Goal: Information Seeking & Learning: Compare options

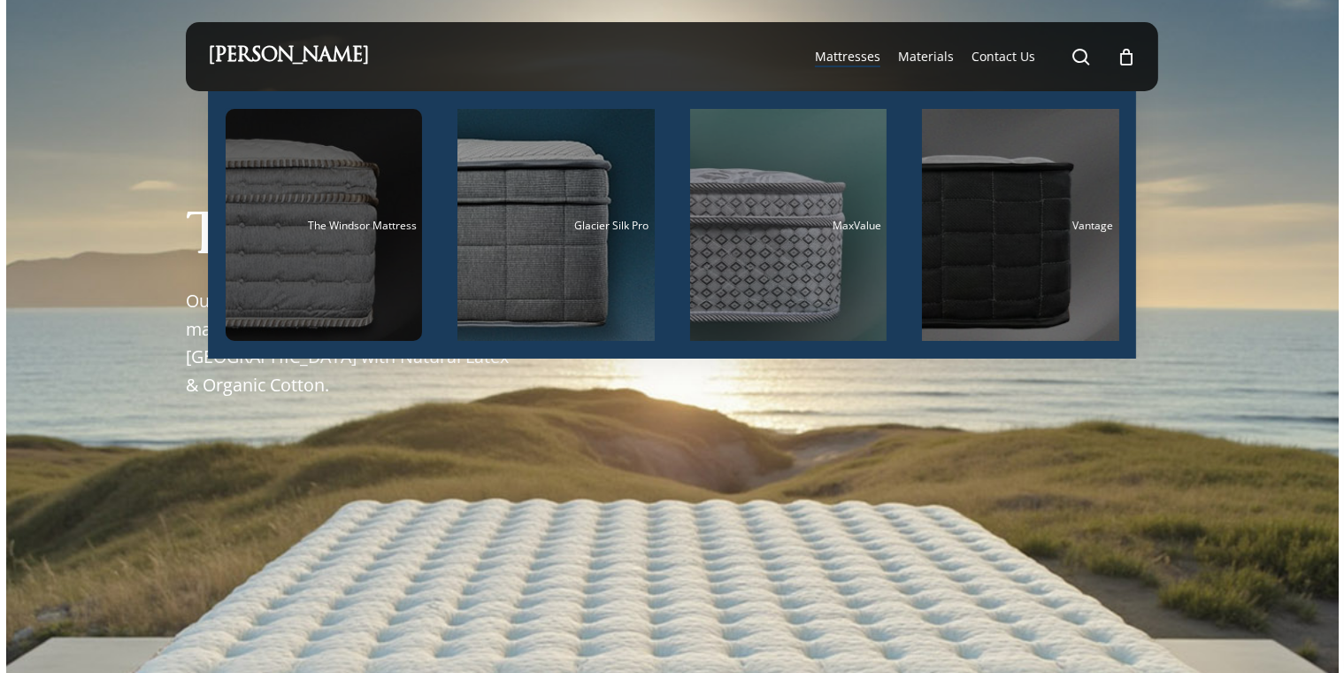
click at [318, 237] on div "Main Menu" at bounding box center [324, 225] width 197 height 232
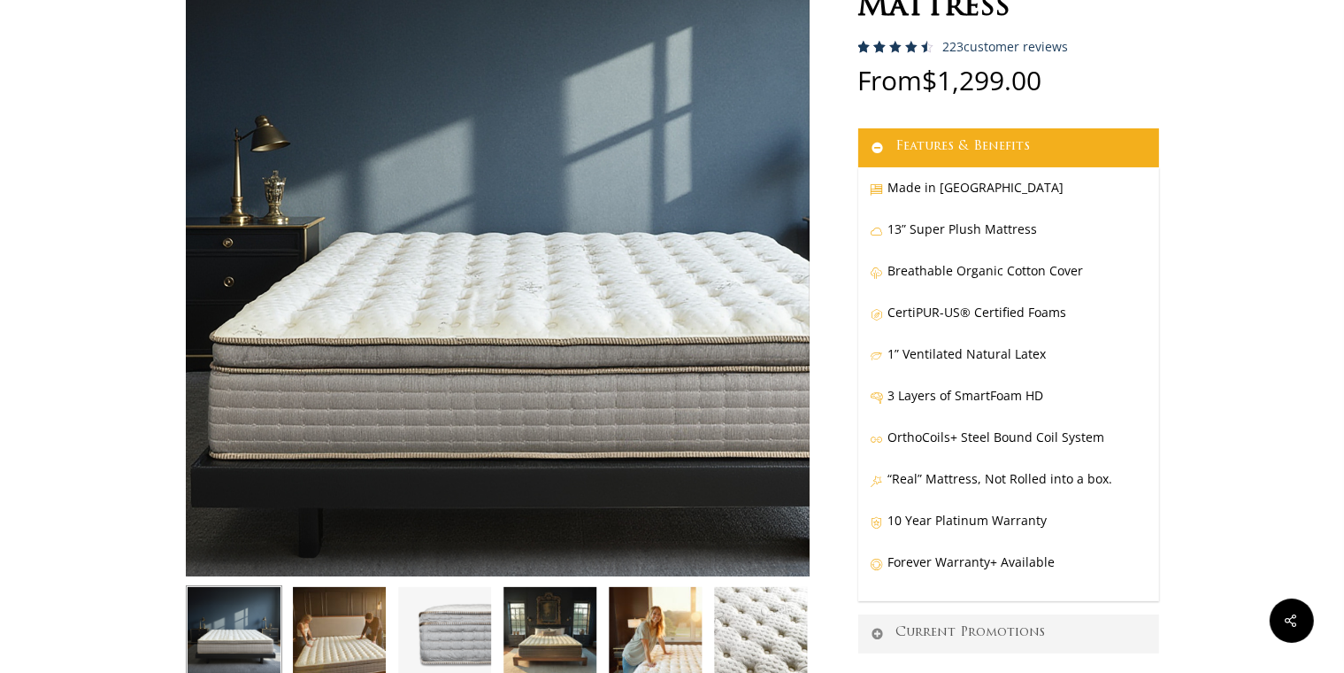
scroll to position [171, 0]
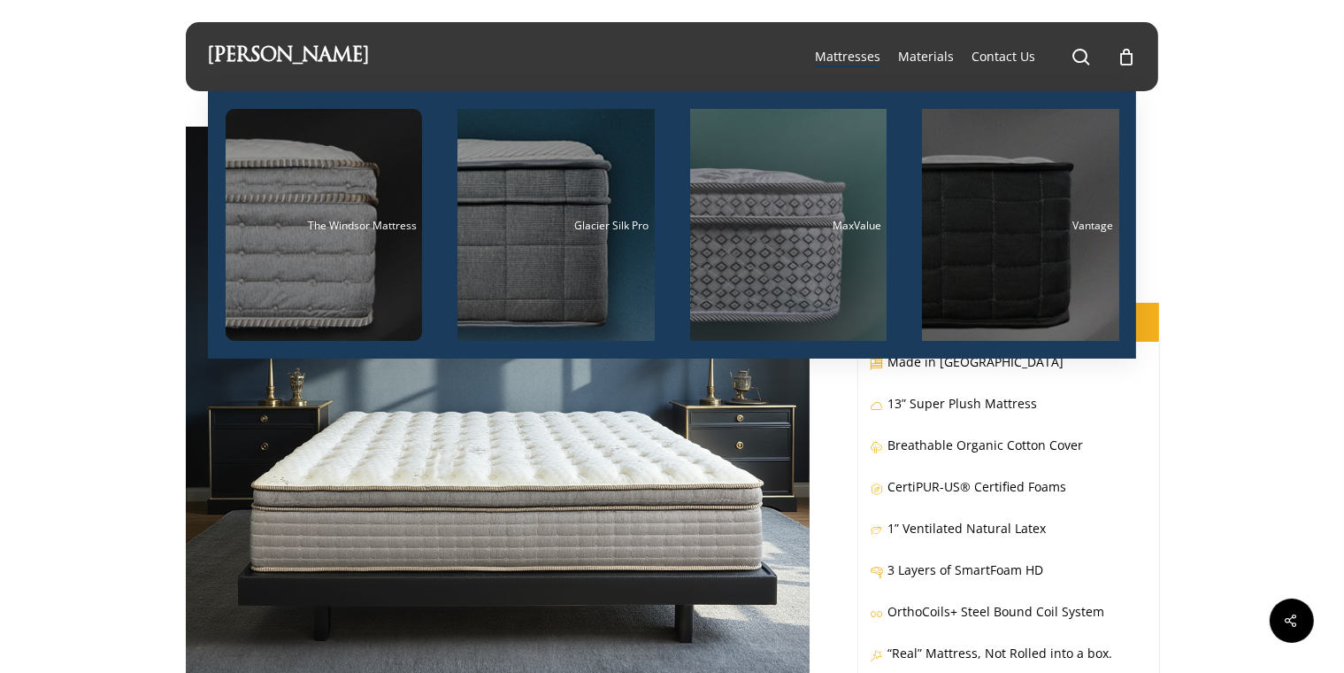
click at [823, 72] on li "Mattresses The Windsor Mattress Glacier Silk Pro MaxValue Vantage" at bounding box center [847, 56] width 83 height 69
click at [834, 67] on li "Mattresses The Windsor Mattress Glacier Silk Pro MaxValue Vantage" at bounding box center [847, 56] width 83 height 69
click at [842, 60] on span "Mattresses" at bounding box center [847, 56] width 65 height 17
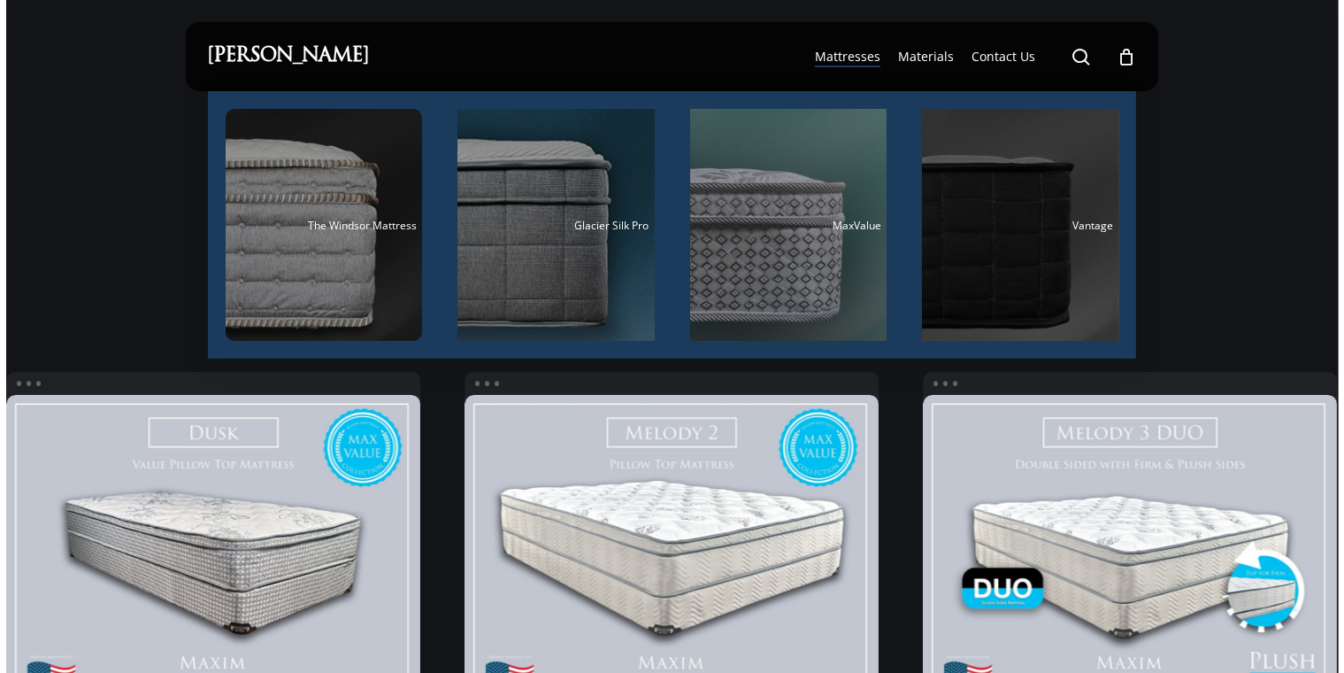
click at [959, 178] on div "Main Menu" at bounding box center [1020, 225] width 197 height 232
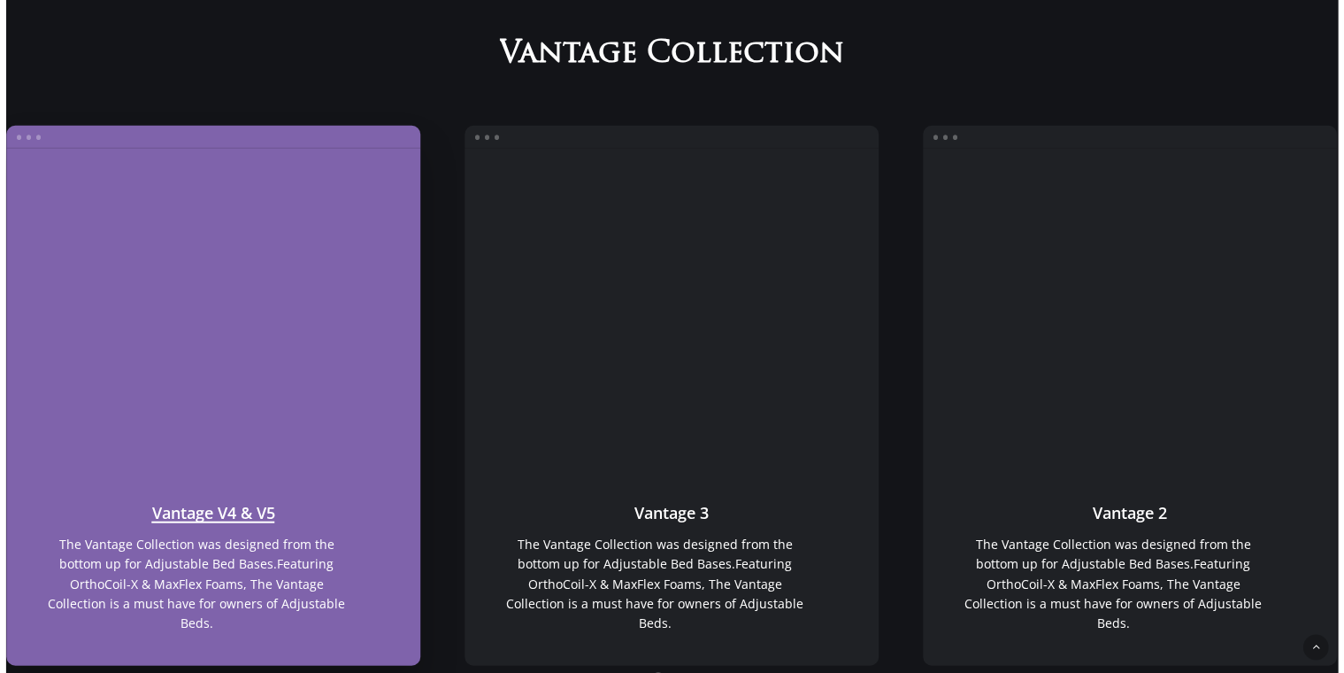
scroll to position [1326, 0]
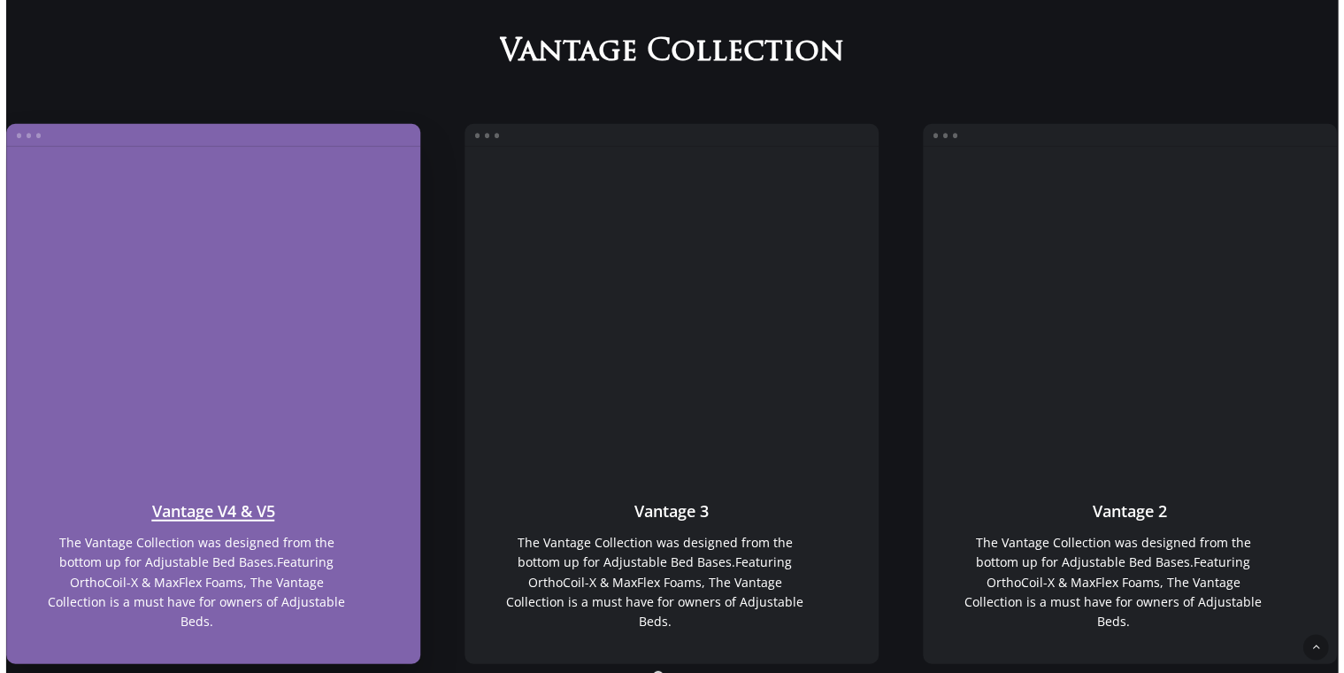
click at [19, 182] on link "Vantage V4 & V5" at bounding box center [213, 307] width 415 height 321
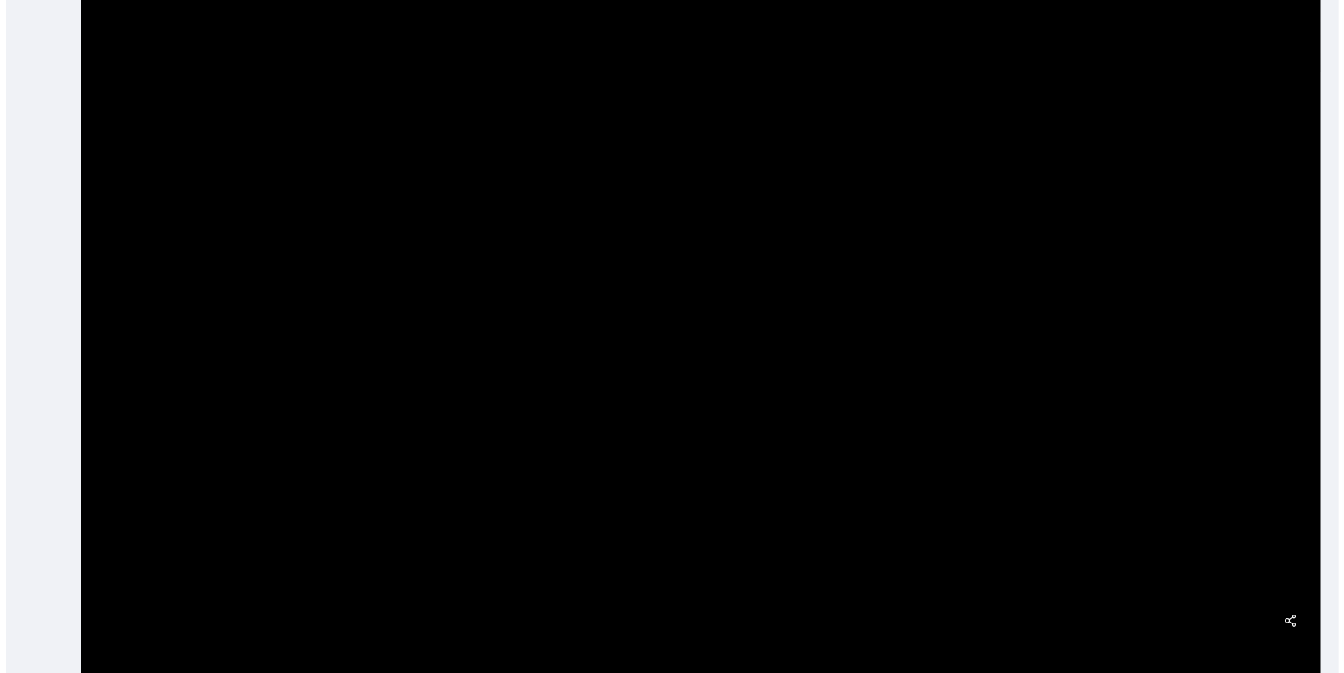
scroll to position [377, 0]
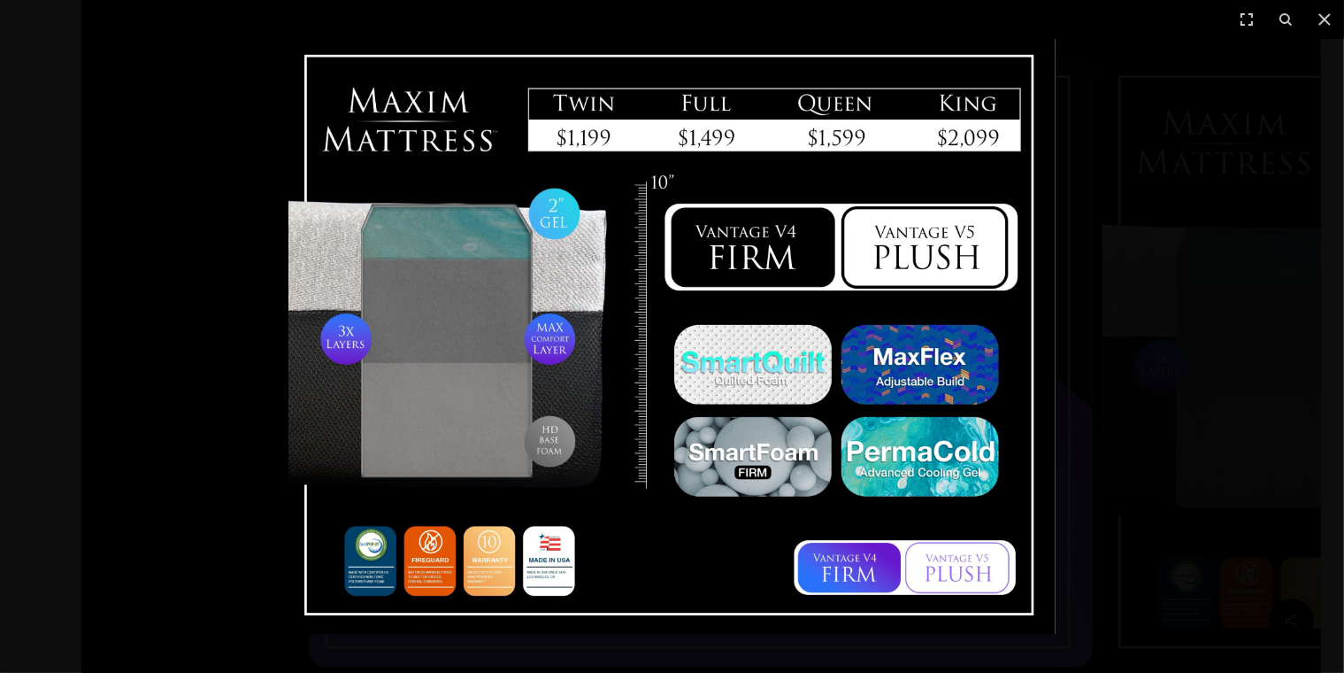
click at [1102, 225] on div at bounding box center [672, 336] width 1344 height 673
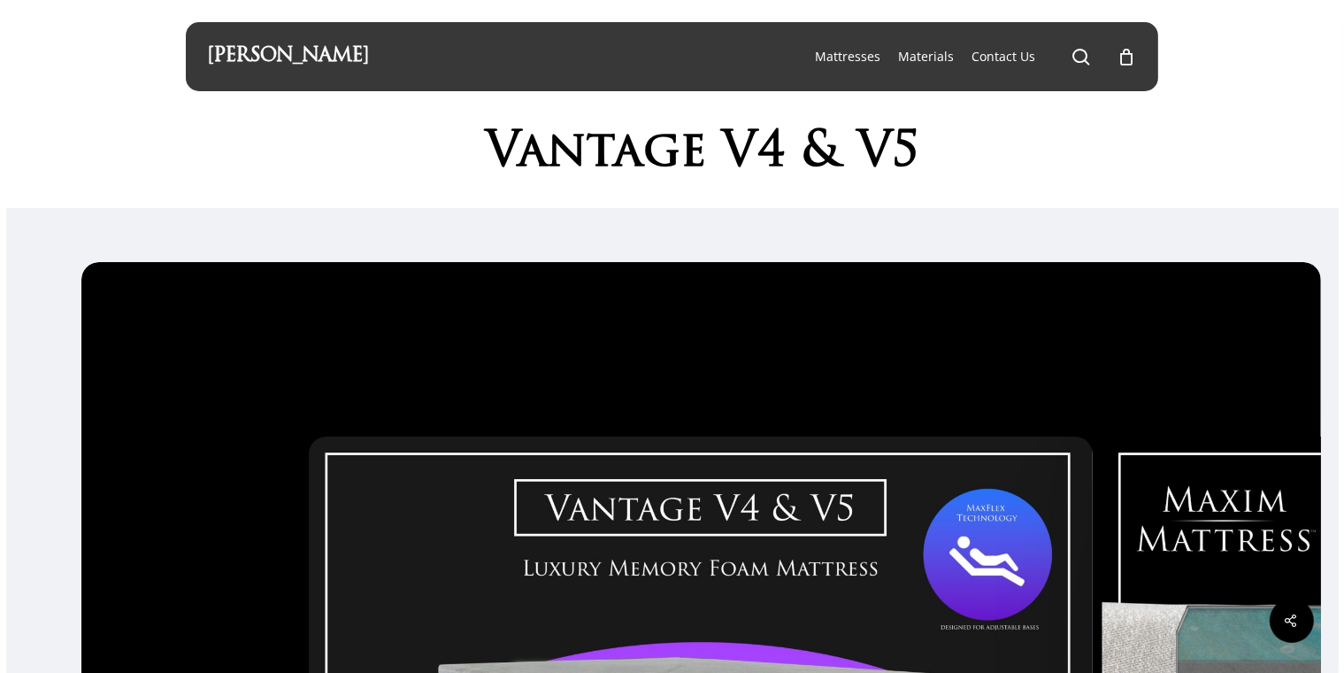
scroll to position [5, 0]
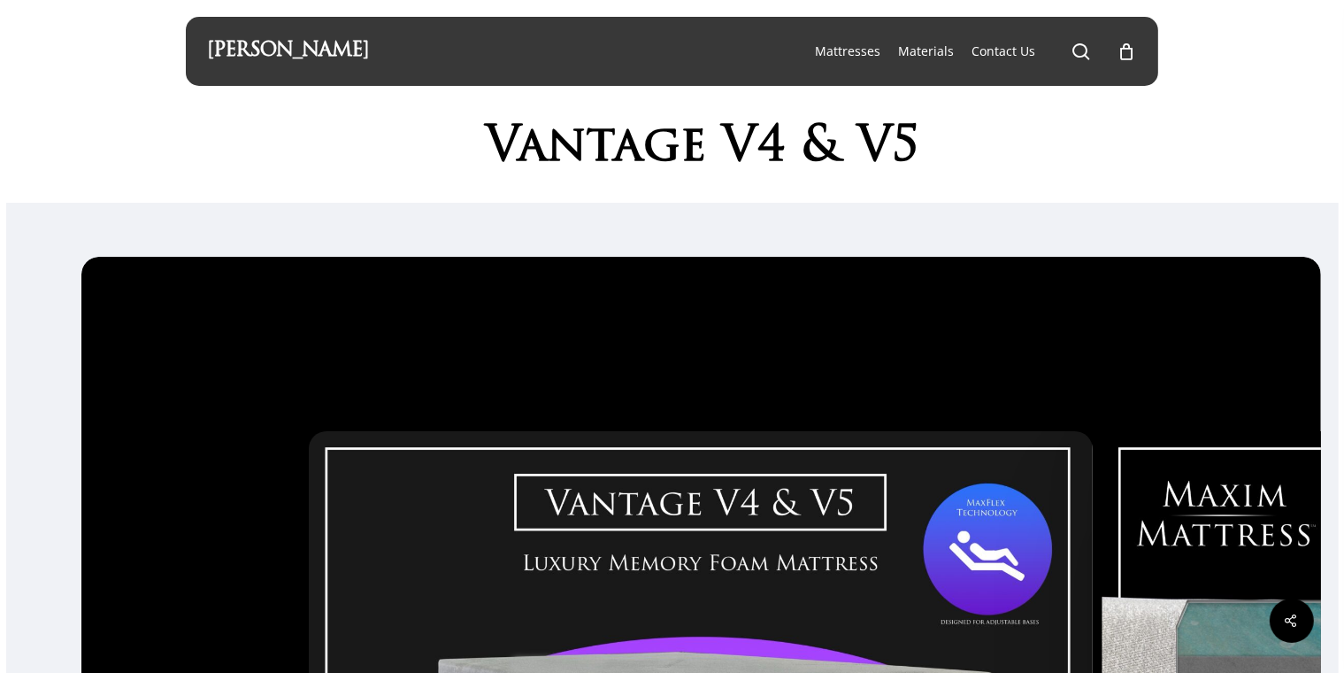
drag, startPoint x: 1061, startPoint y: 150, endPoint x: 596, endPoint y: 92, distance: 468.1
click at [755, 33] on div "Hit enter to search or ESC to close Close Search Maxim Mattress search 0 Menu M…" at bounding box center [672, 660] width 1344 height 1331
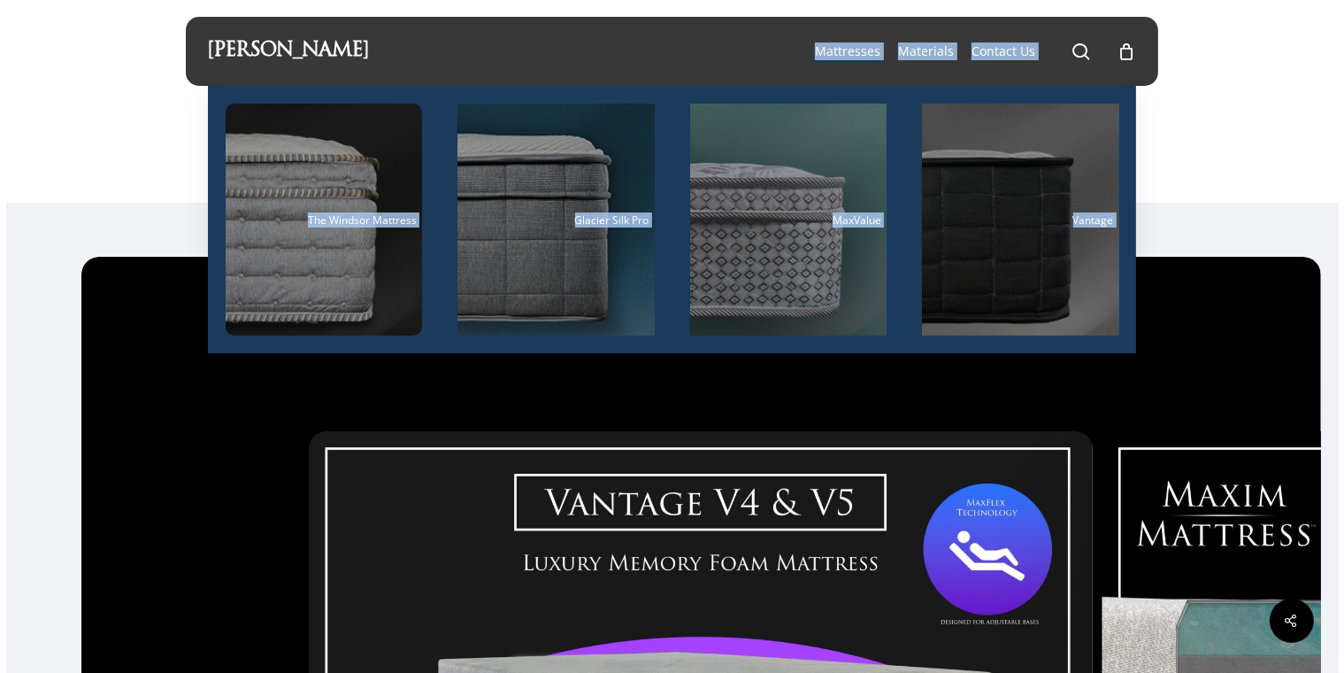
click at [669, 97] on li "Glacier Silk Pro" at bounding box center [556, 219] width 233 height 267
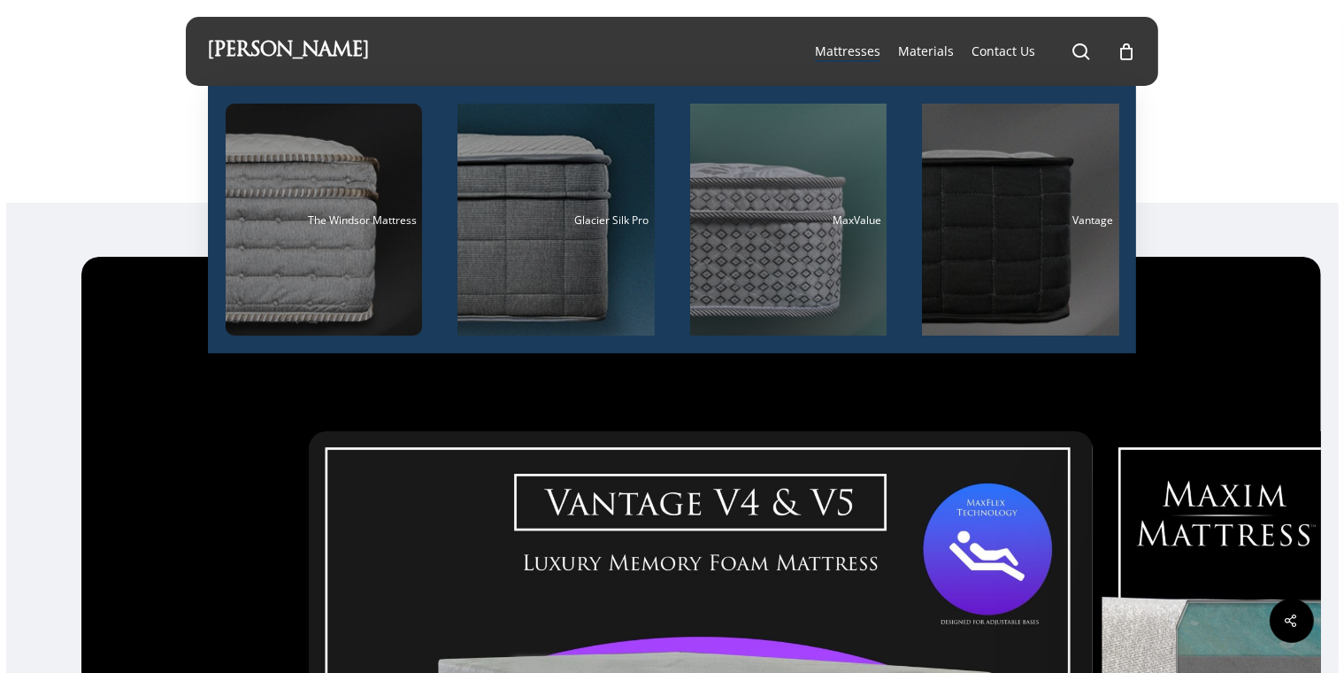
click at [88, 184] on div "Vantage V4 & V5" at bounding box center [672, 144] width 1344 height 117
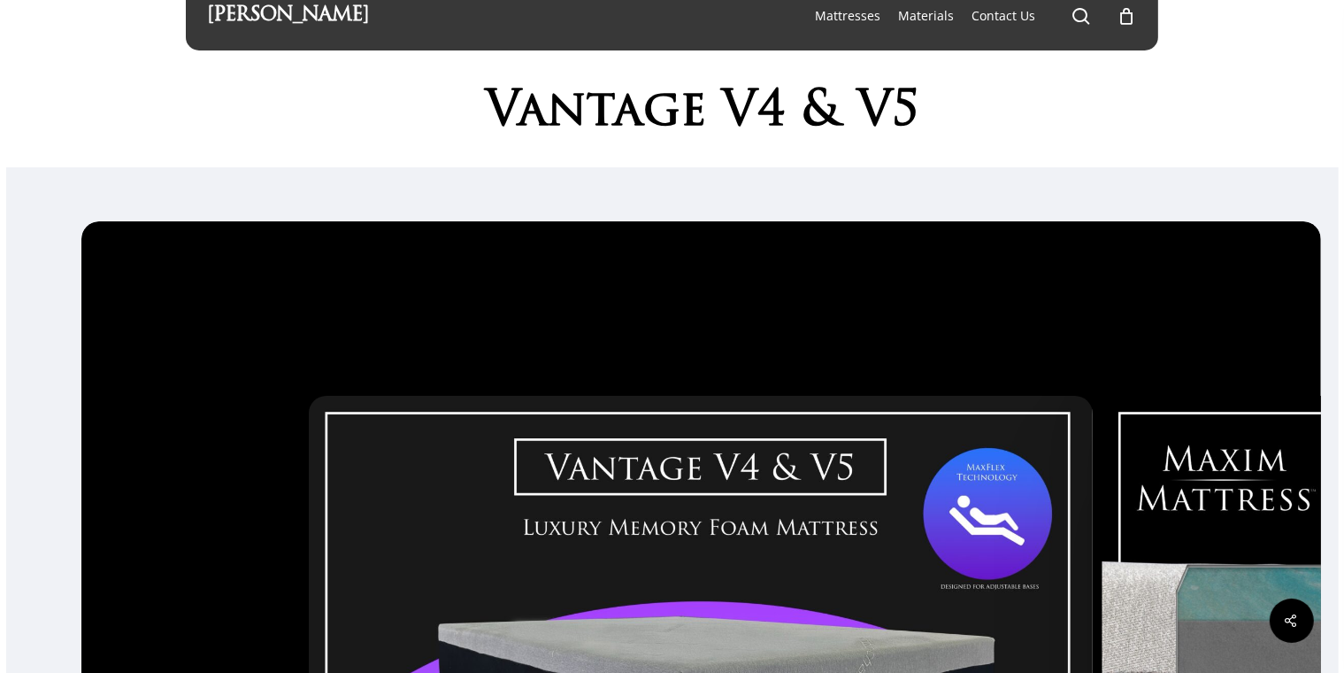
scroll to position [0, 0]
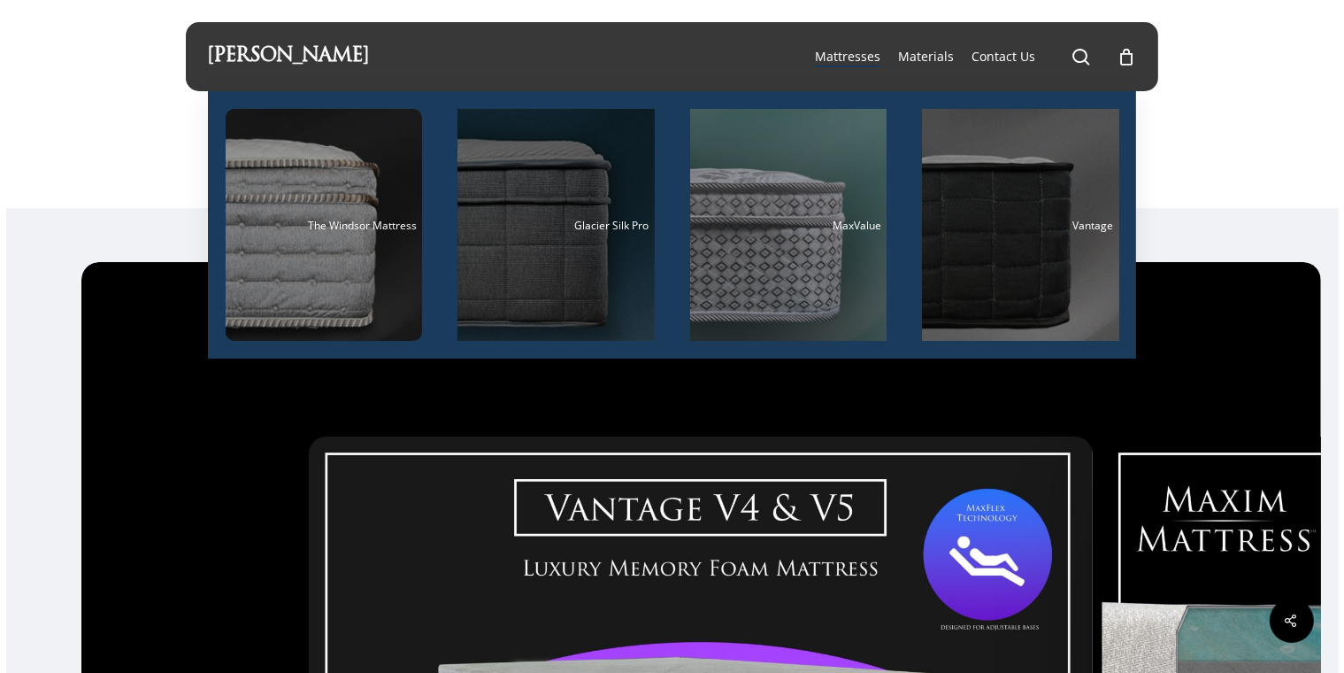
click at [545, 281] on div "Main Menu" at bounding box center [556, 225] width 197 height 232
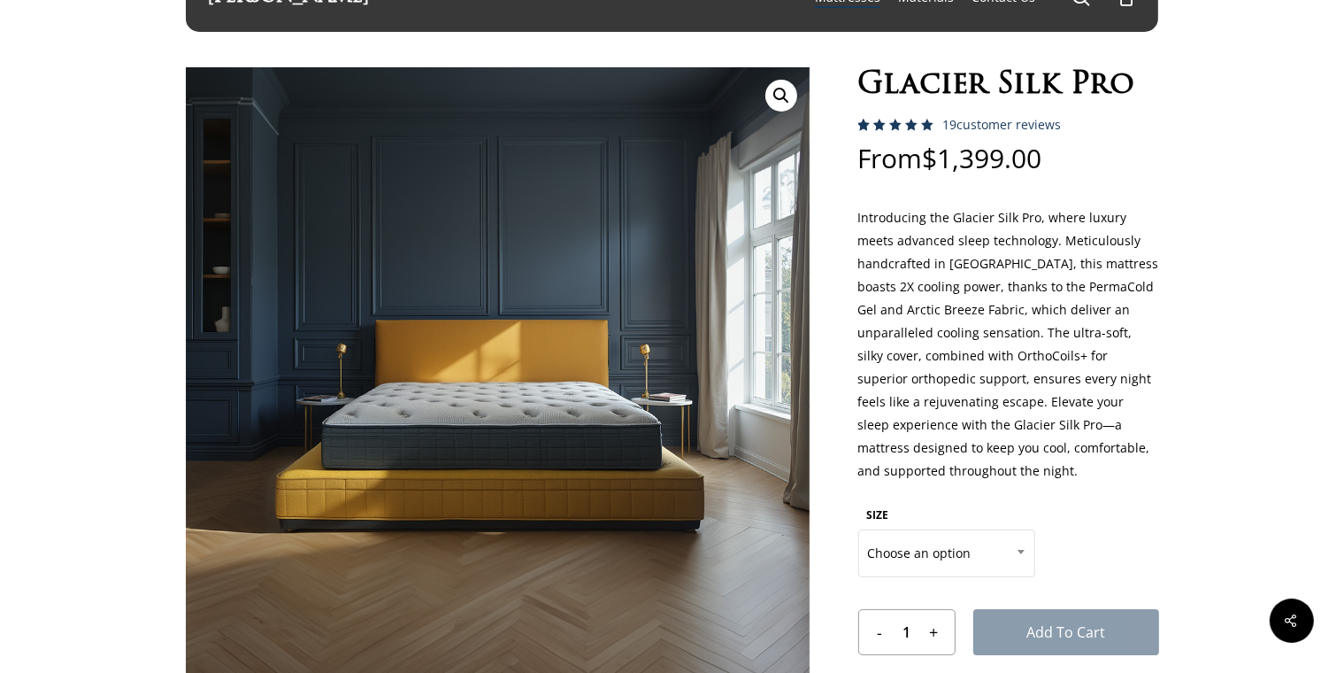
scroll to position [47, 0]
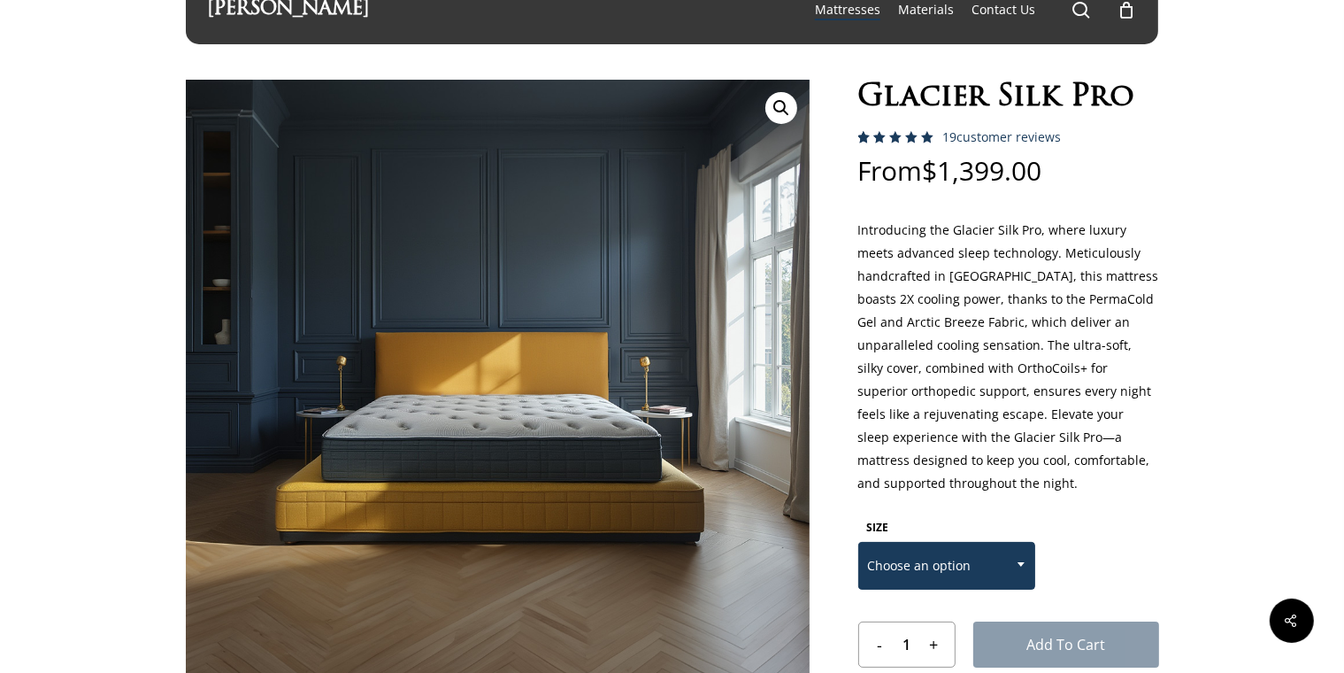
click at [917, 579] on span "Choose an option" at bounding box center [946, 565] width 175 height 37
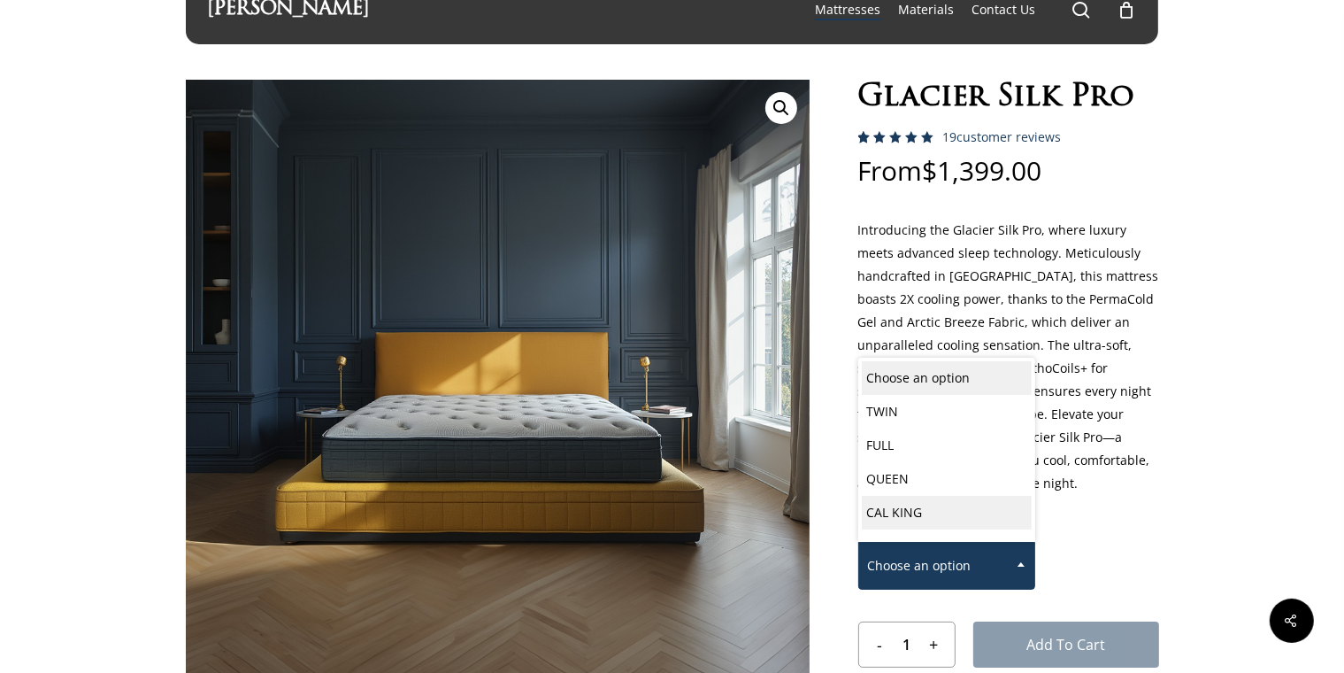
select select "CAL KING"
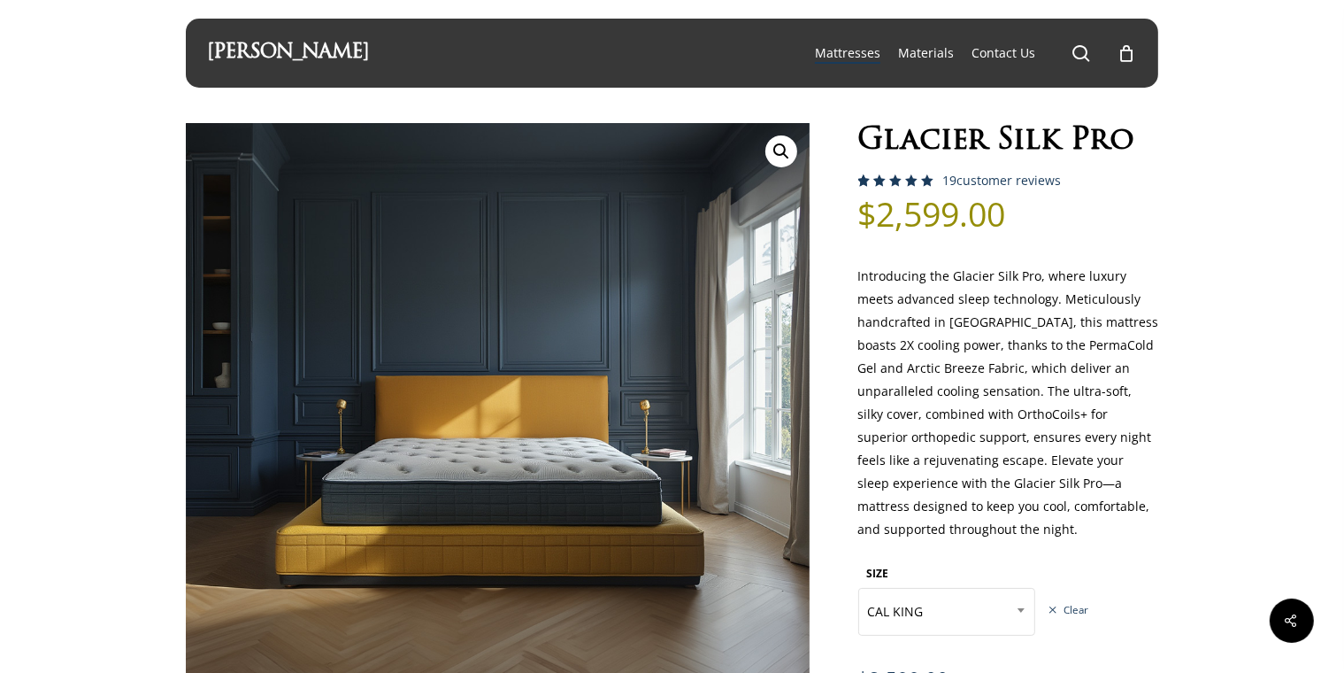
scroll to position [0, 0]
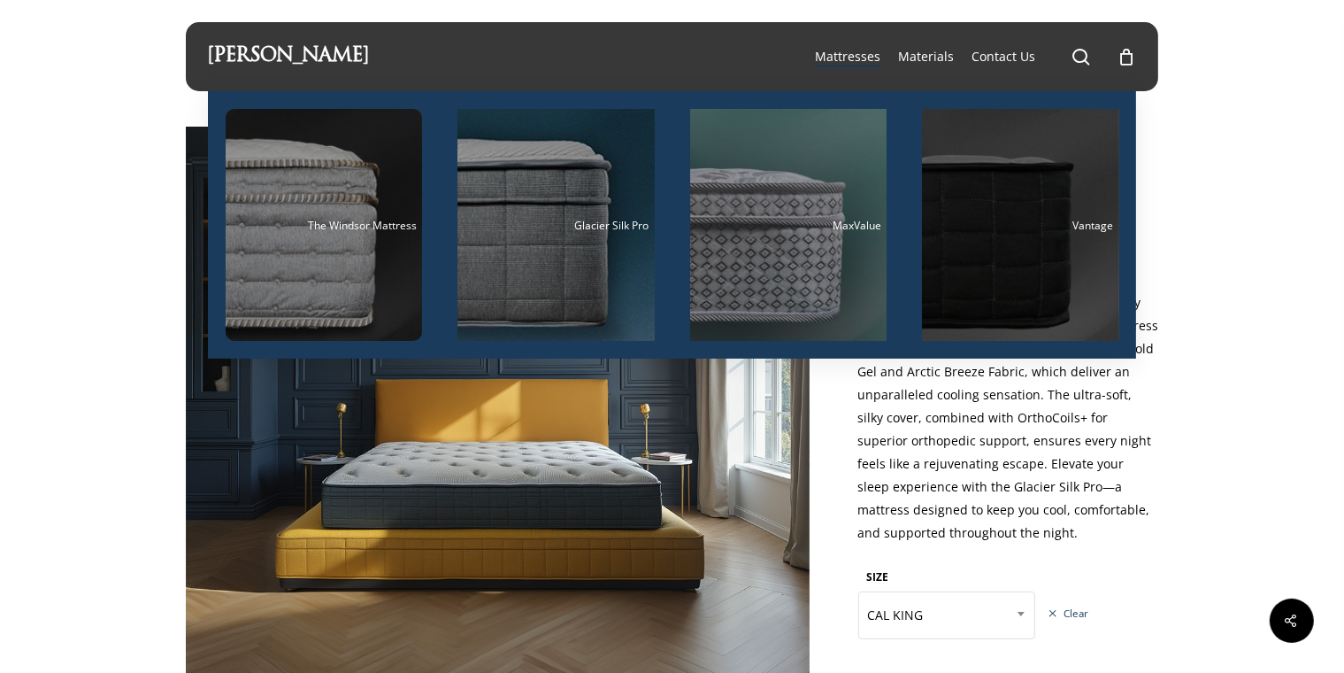
click at [946, 242] on div "Main Menu" at bounding box center [1020, 225] width 197 height 232
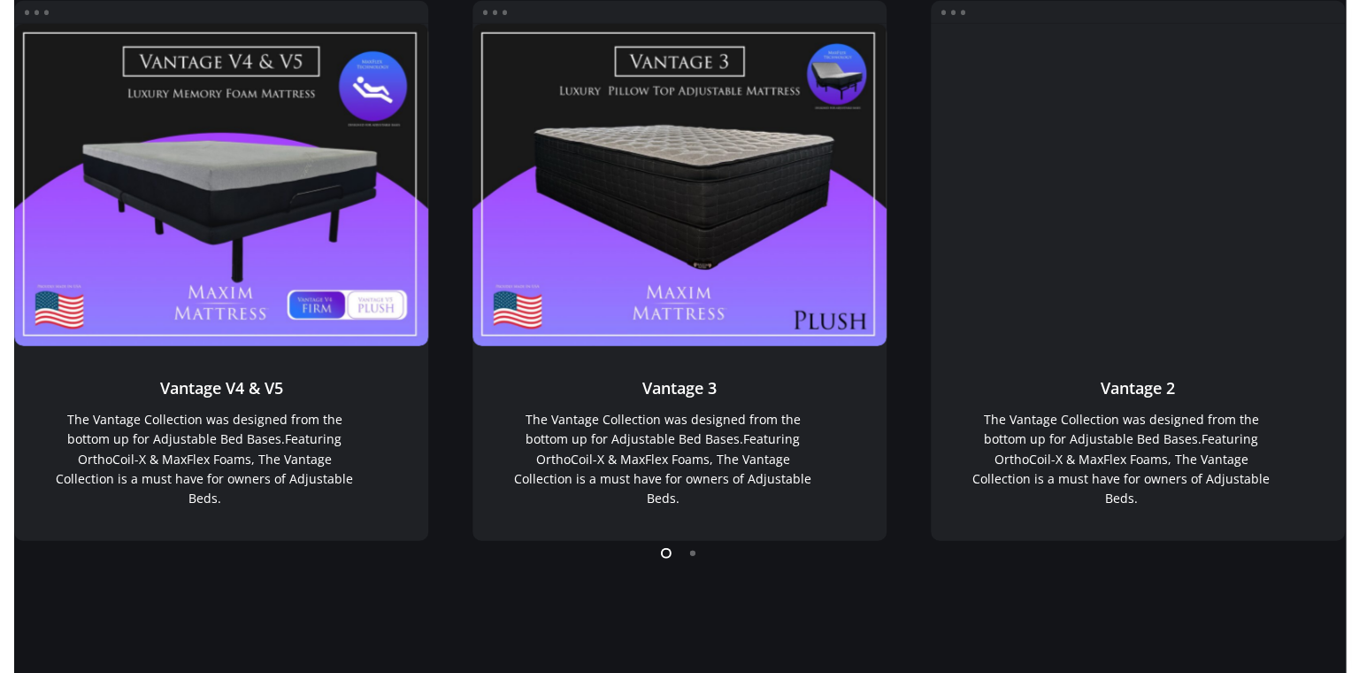
scroll to position [1462, 0]
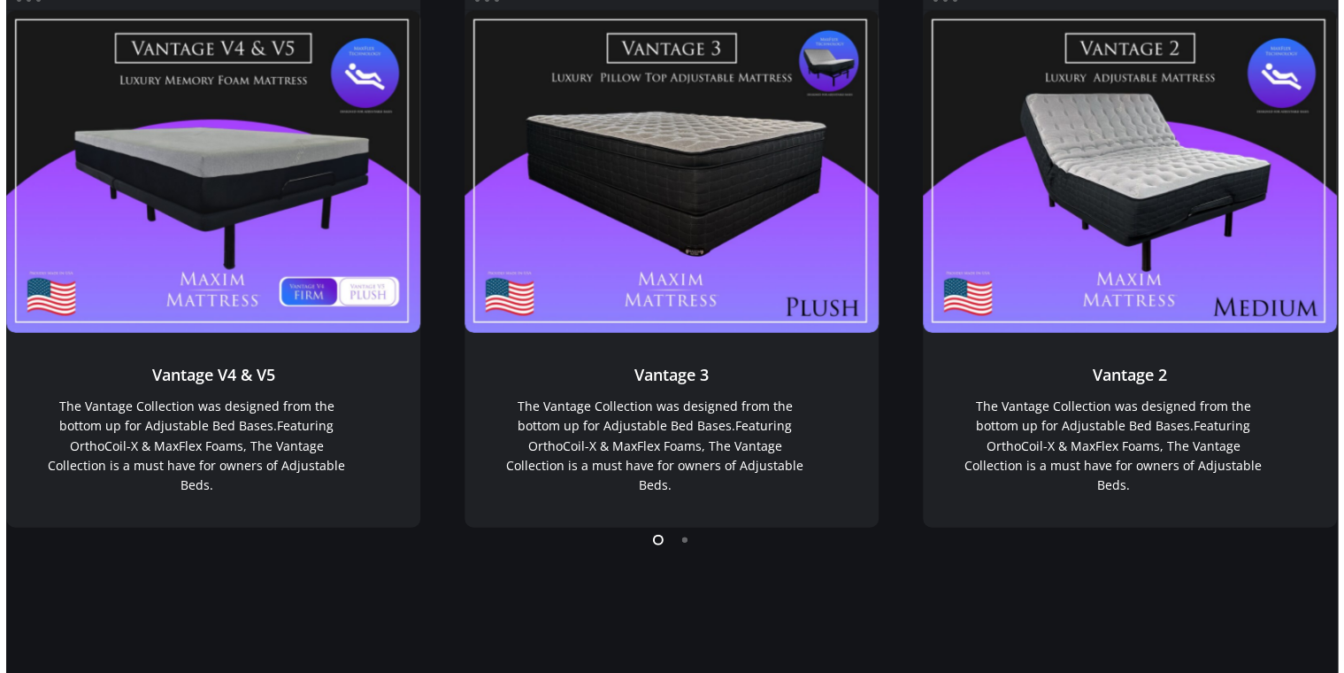
click at [681, 543] on li "Page dot 2" at bounding box center [686, 539] width 27 height 27
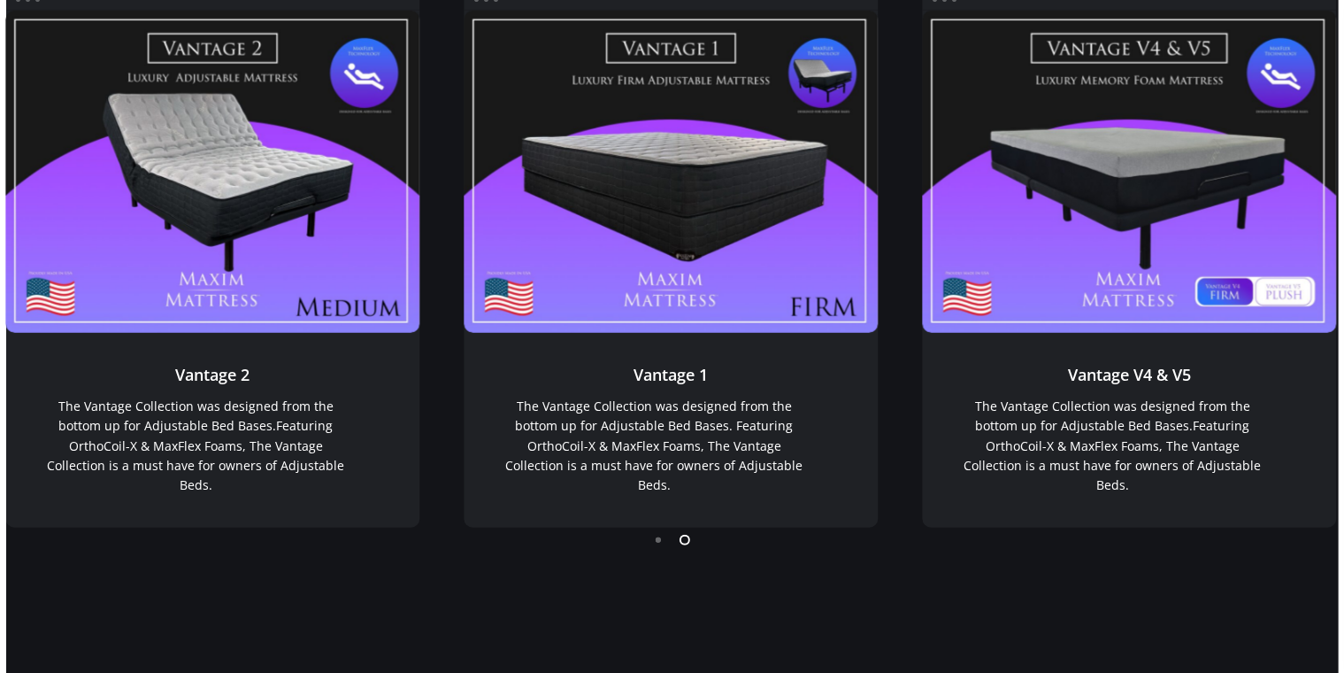
click at [663, 552] on li "Page dot 1" at bounding box center [659, 539] width 27 height 27
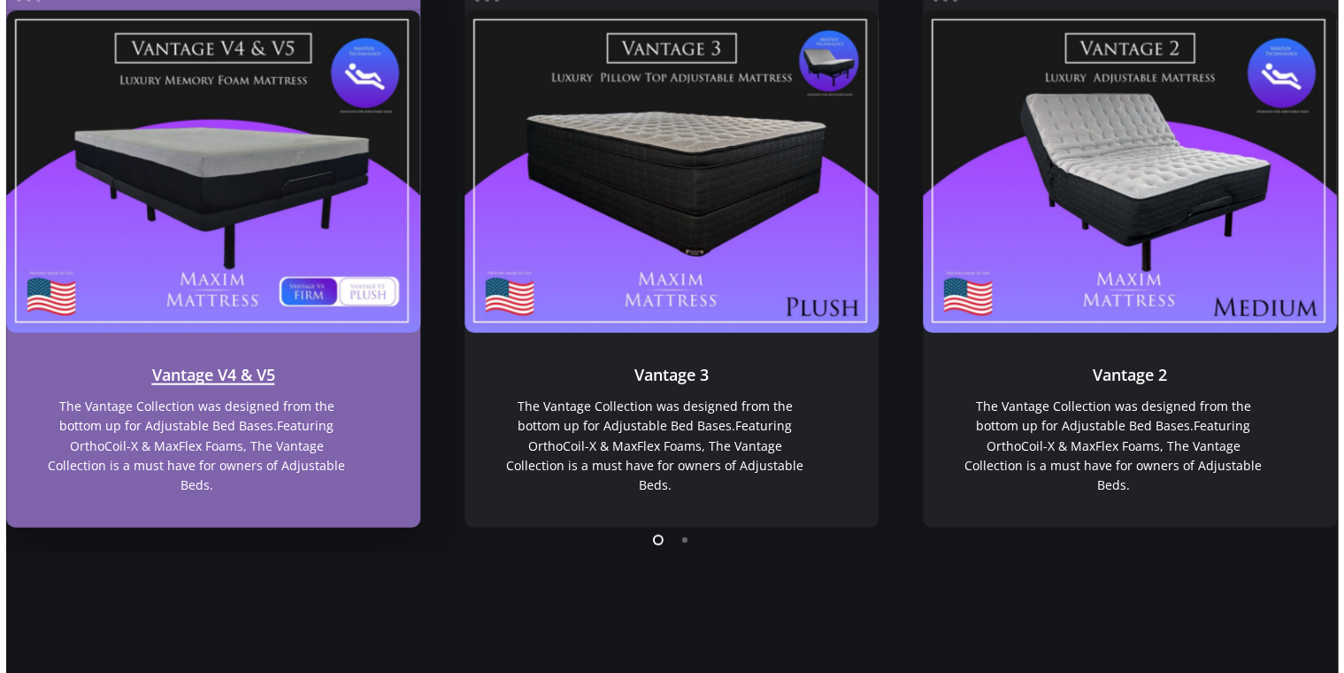
click at [178, 204] on link "Vantage V4 & V5" at bounding box center [213, 171] width 415 height 321
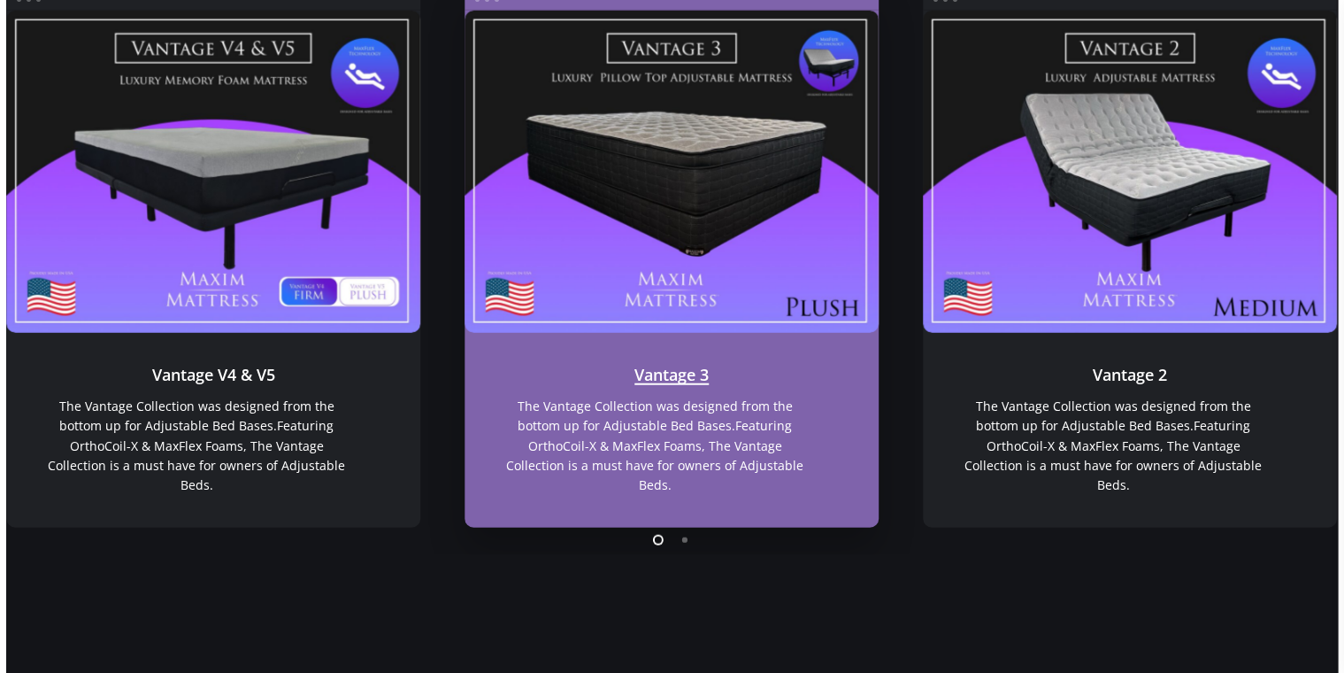
click at [687, 277] on link "Vantage 3" at bounding box center [672, 171] width 415 height 321
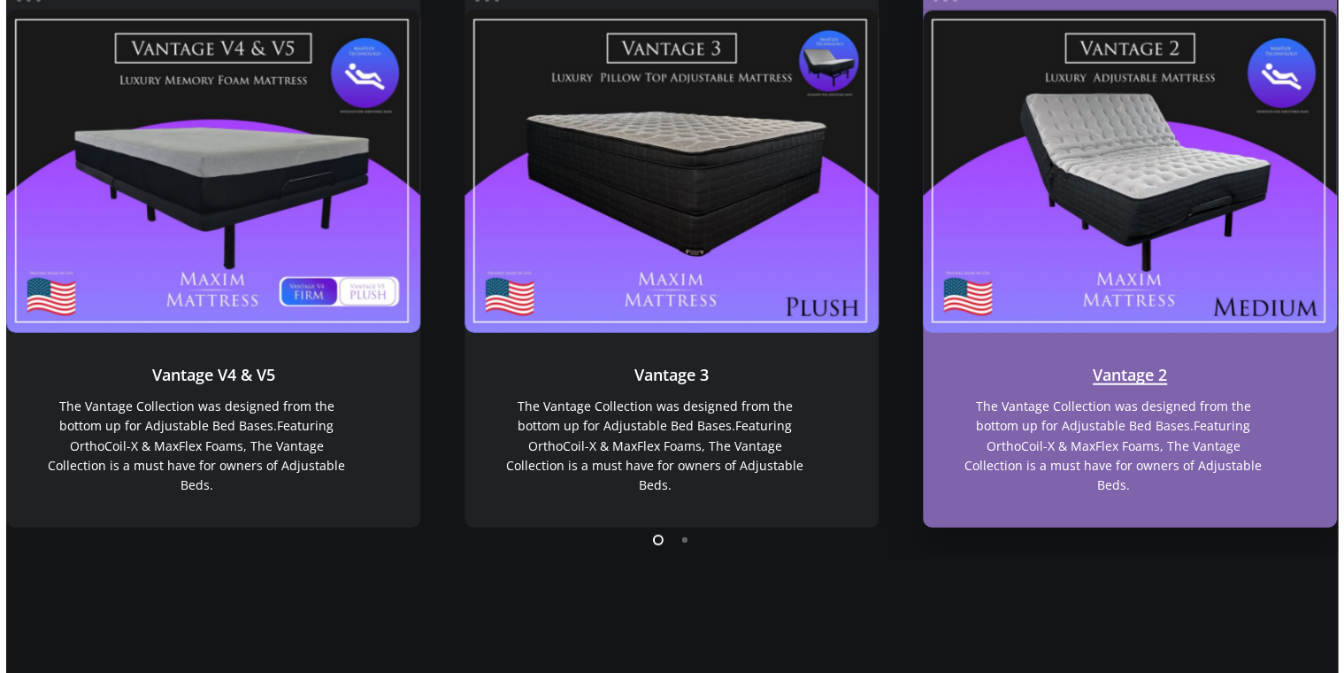
click at [1080, 256] on link "Vantage 2" at bounding box center [1130, 171] width 415 height 321
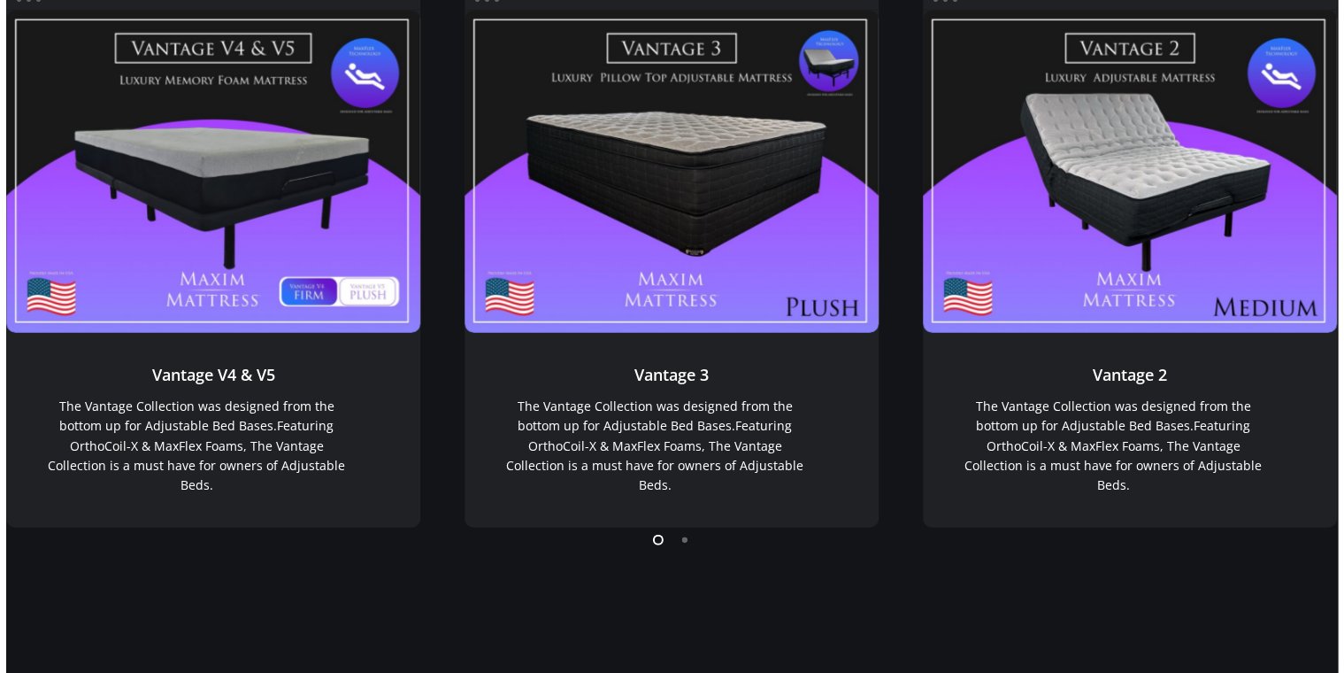
click at [687, 542] on li "Page dot 2" at bounding box center [686, 539] width 27 height 27
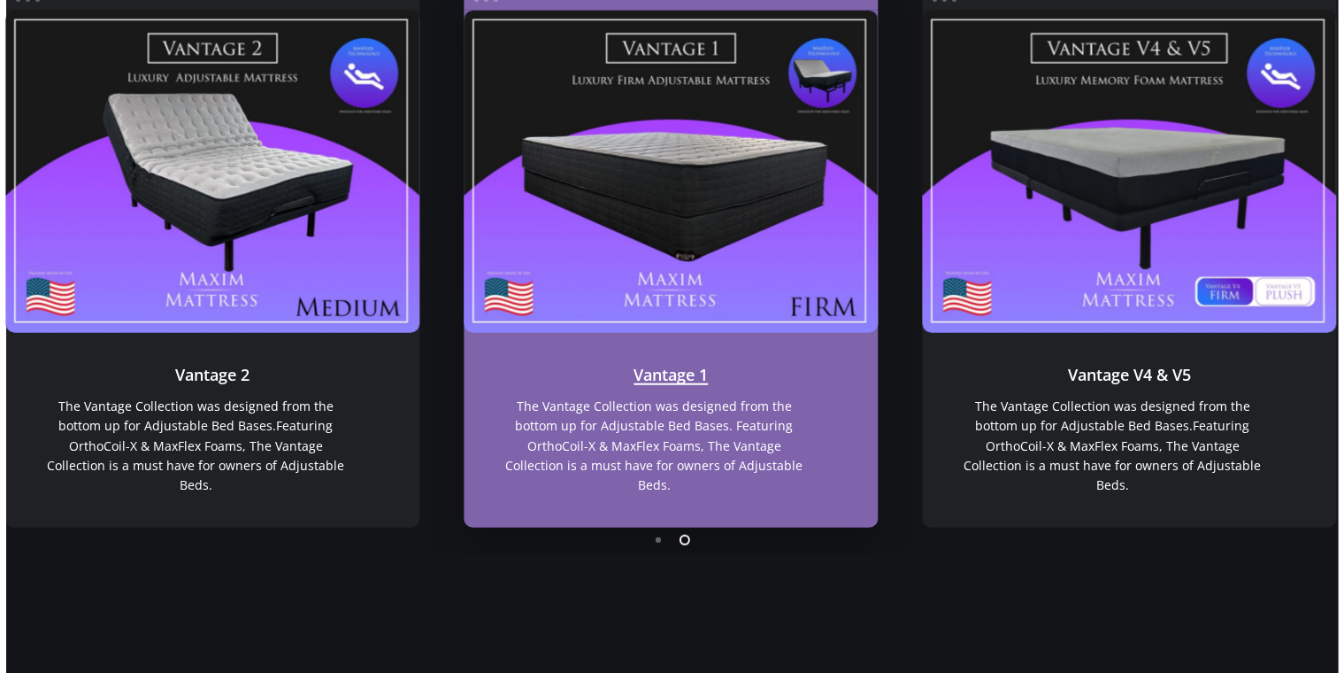
click at [685, 300] on link "Vantage 1" at bounding box center [671, 171] width 415 height 321
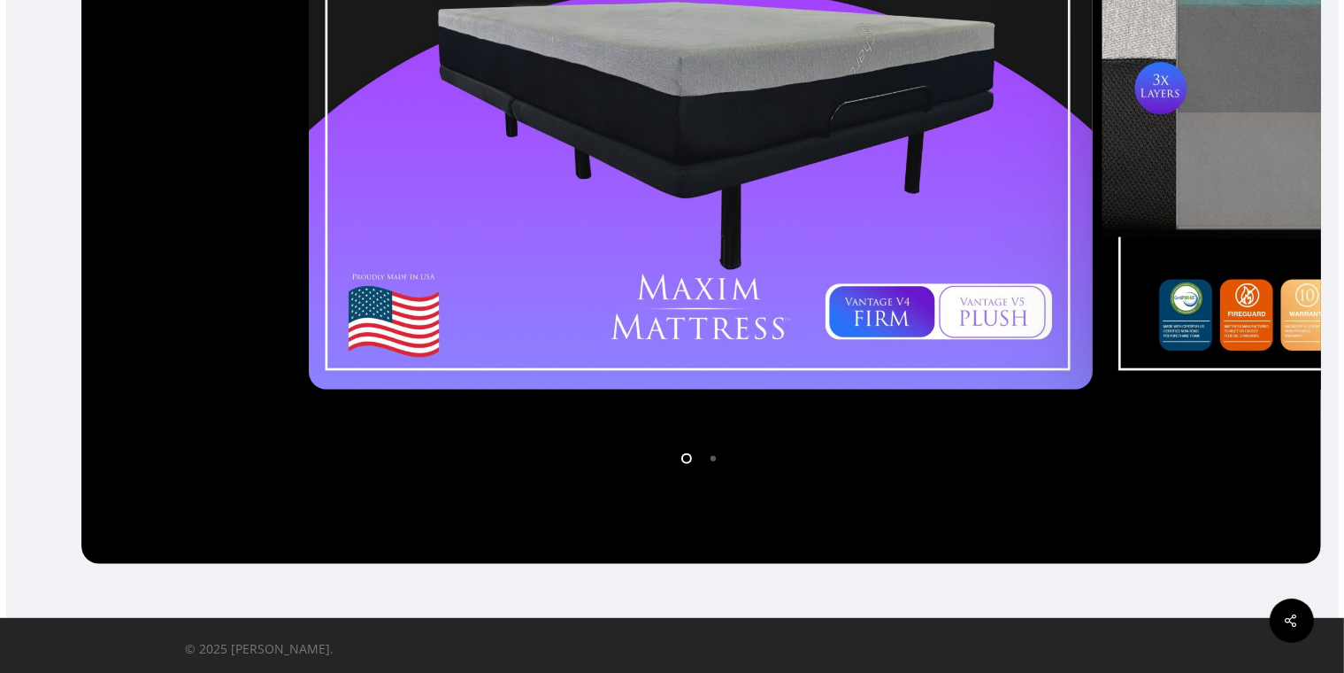
scroll to position [661, 0]
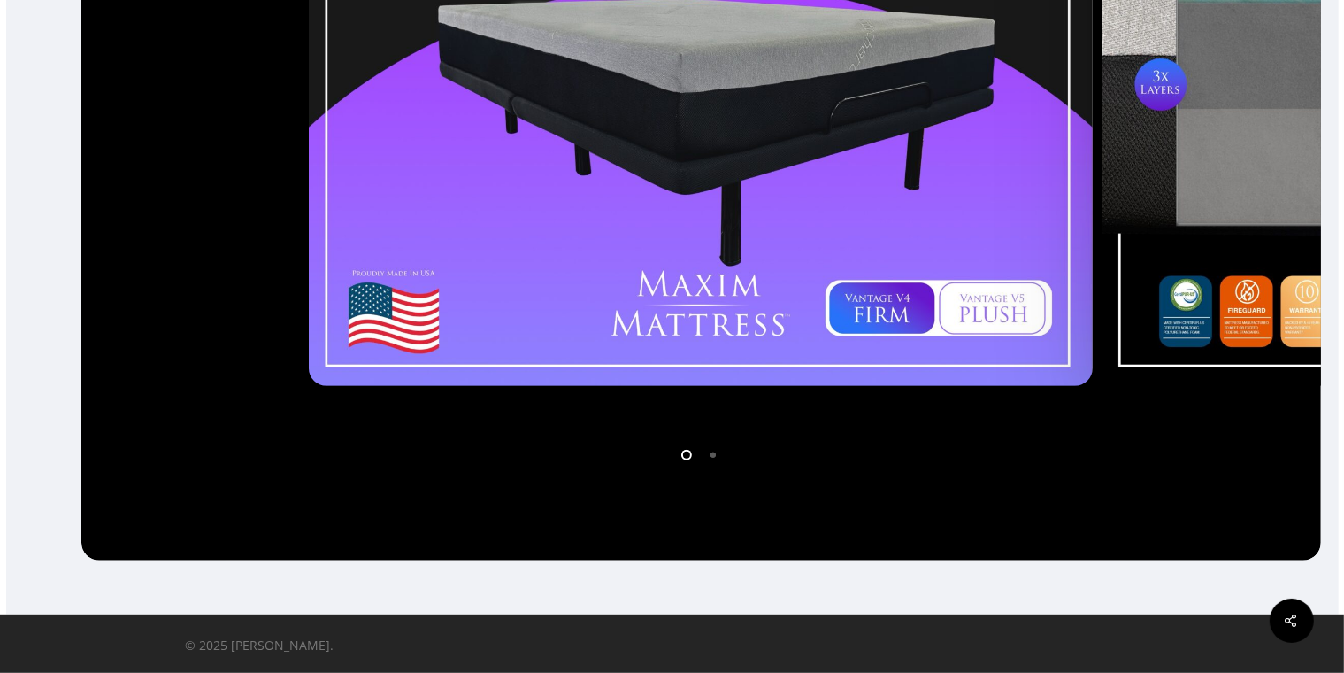
click at [708, 460] on li "Page dot 2" at bounding box center [714, 454] width 27 height 27
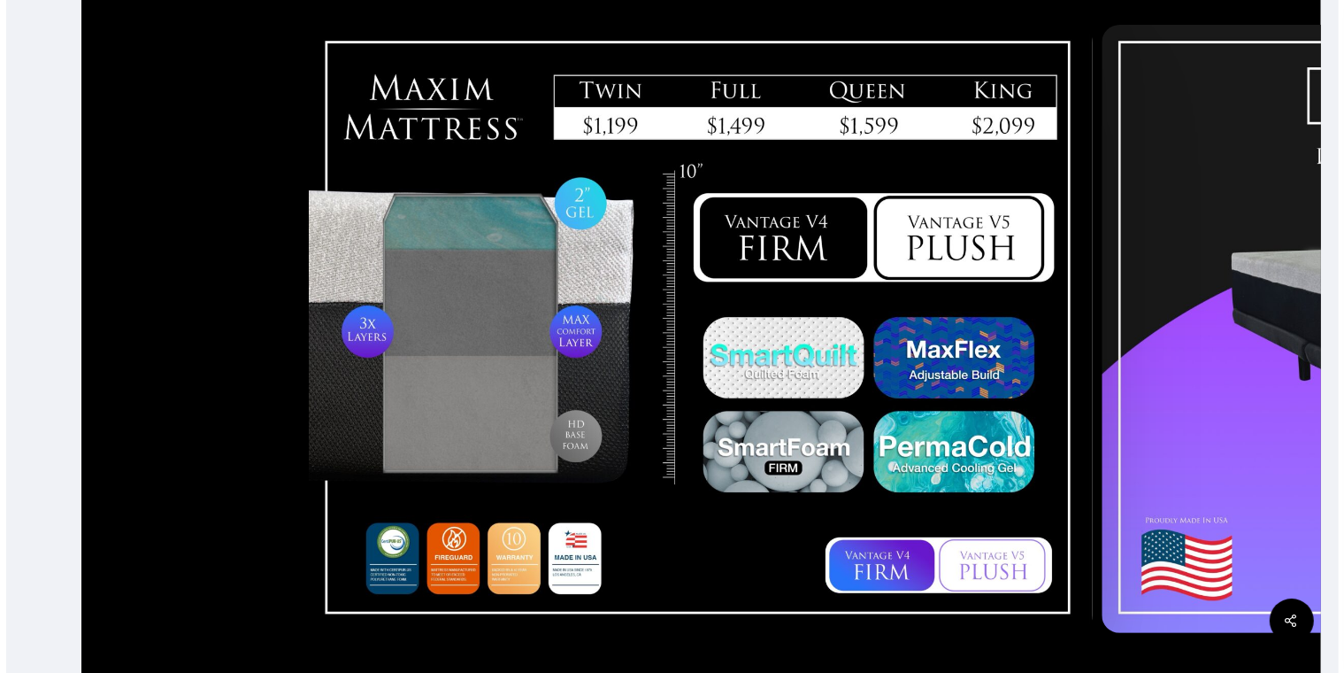
scroll to position [419, 0]
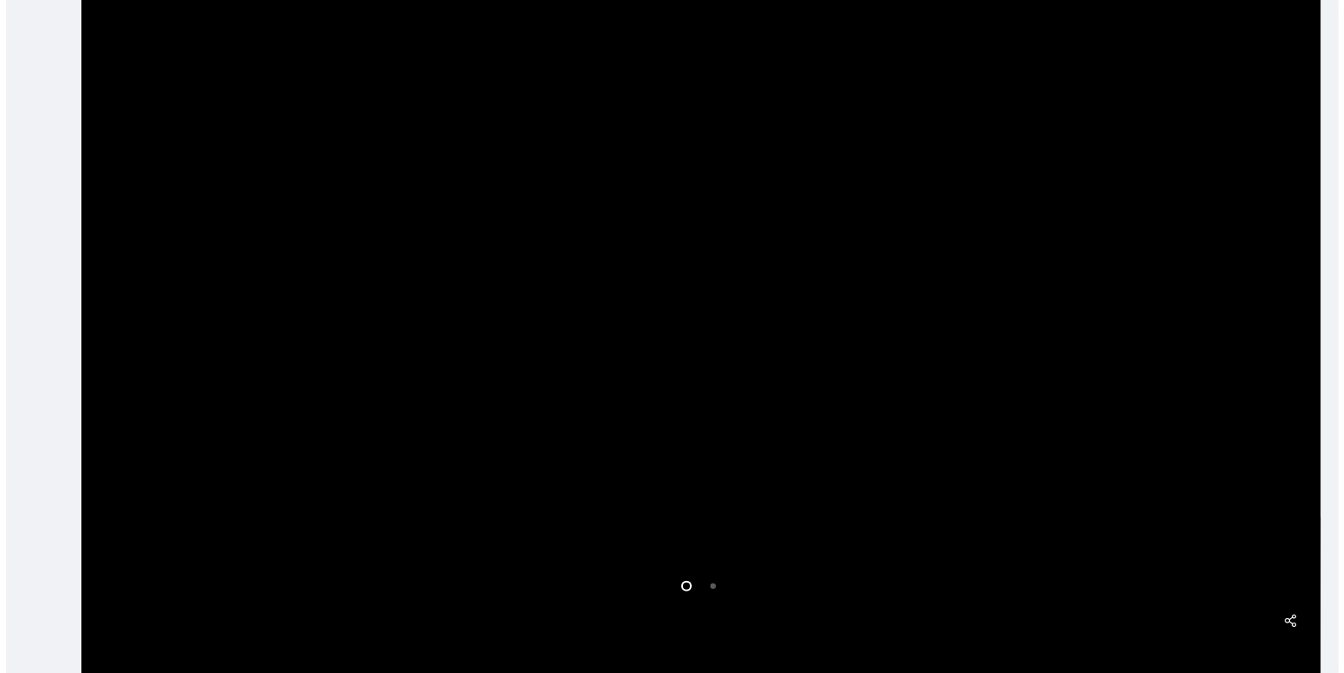
scroll to position [566, 0]
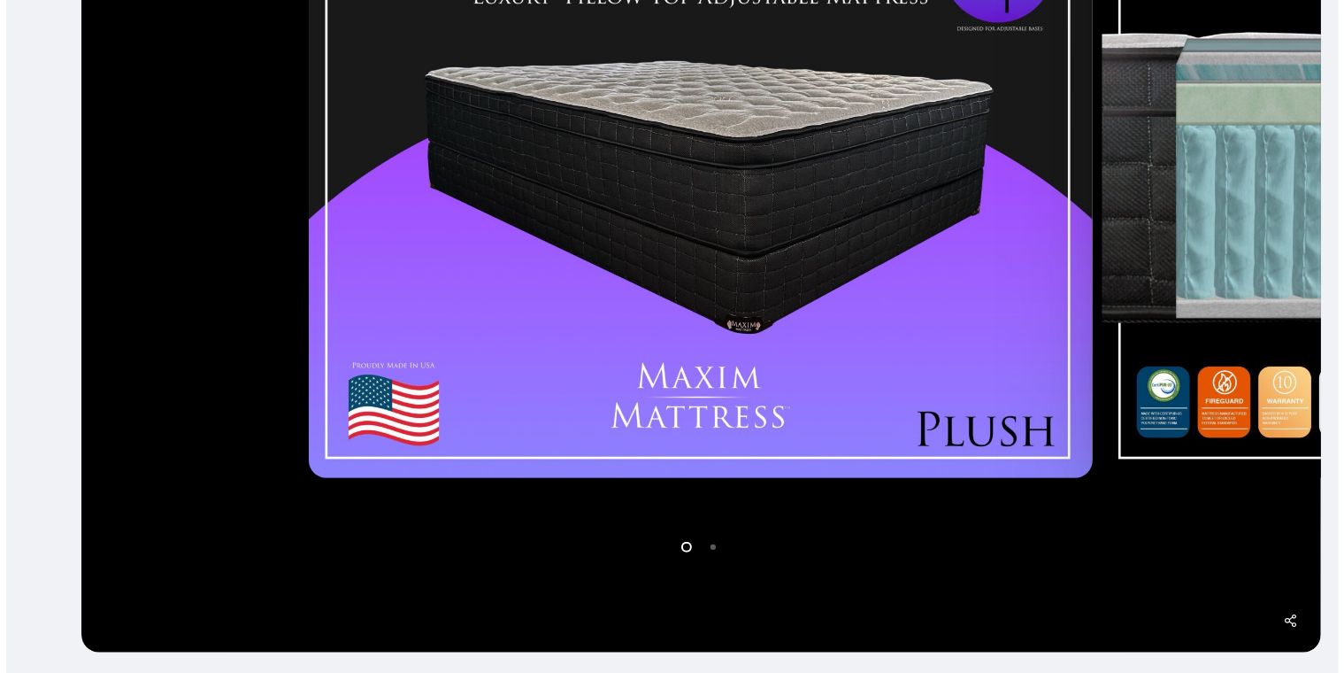
click at [717, 551] on li "Page dot 2" at bounding box center [714, 546] width 27 height 27
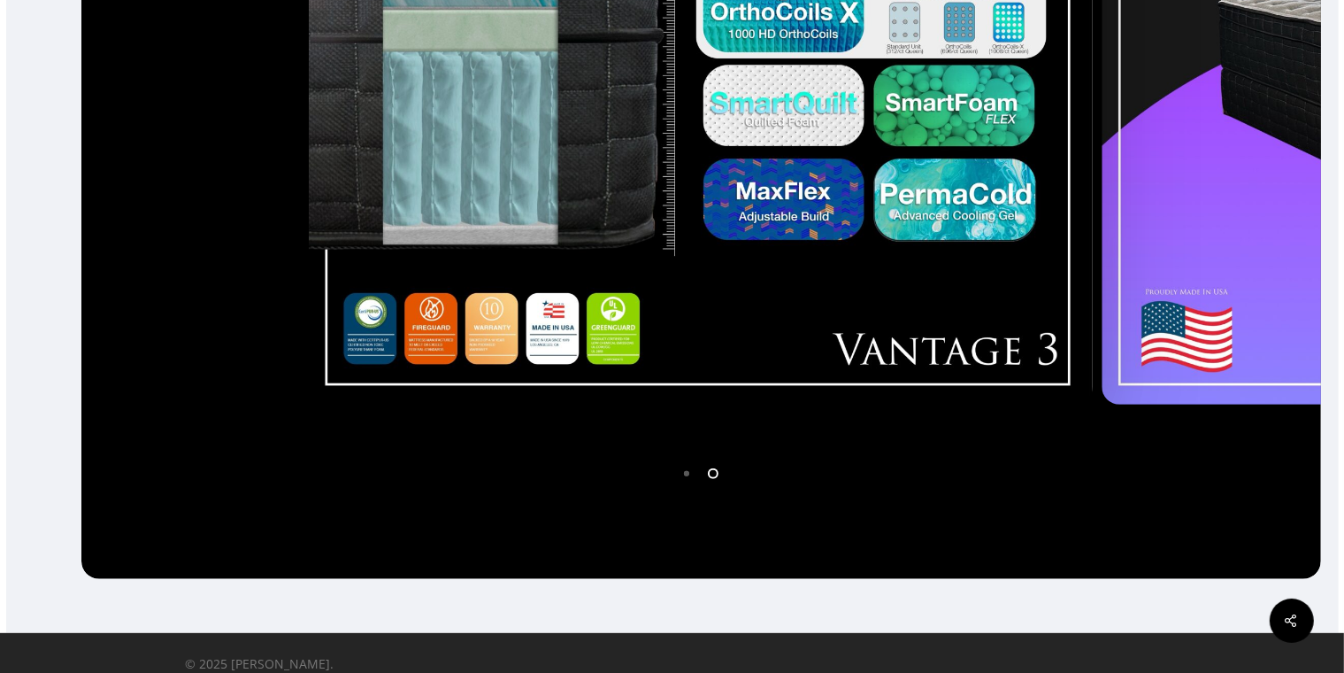
scroll to position [661, 0]
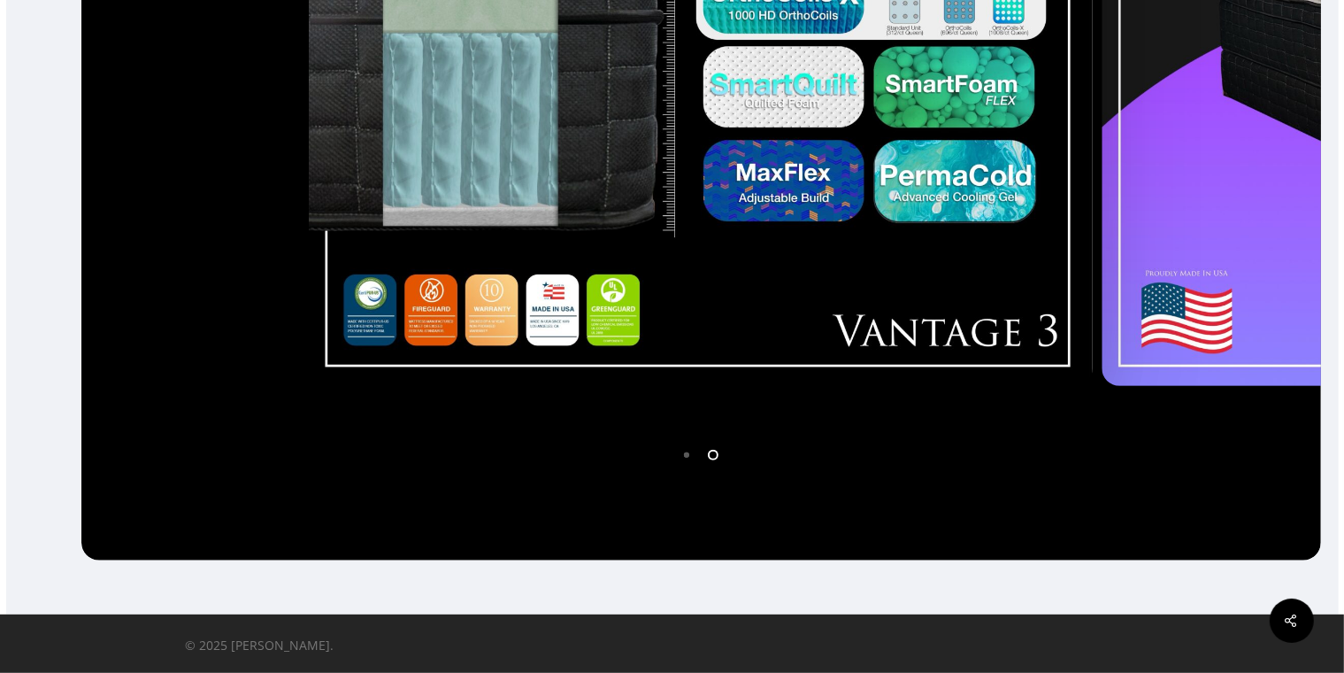
click at [692, 458] on li "Page dot 1" at bounding box center [687, 454] width 27 height 27
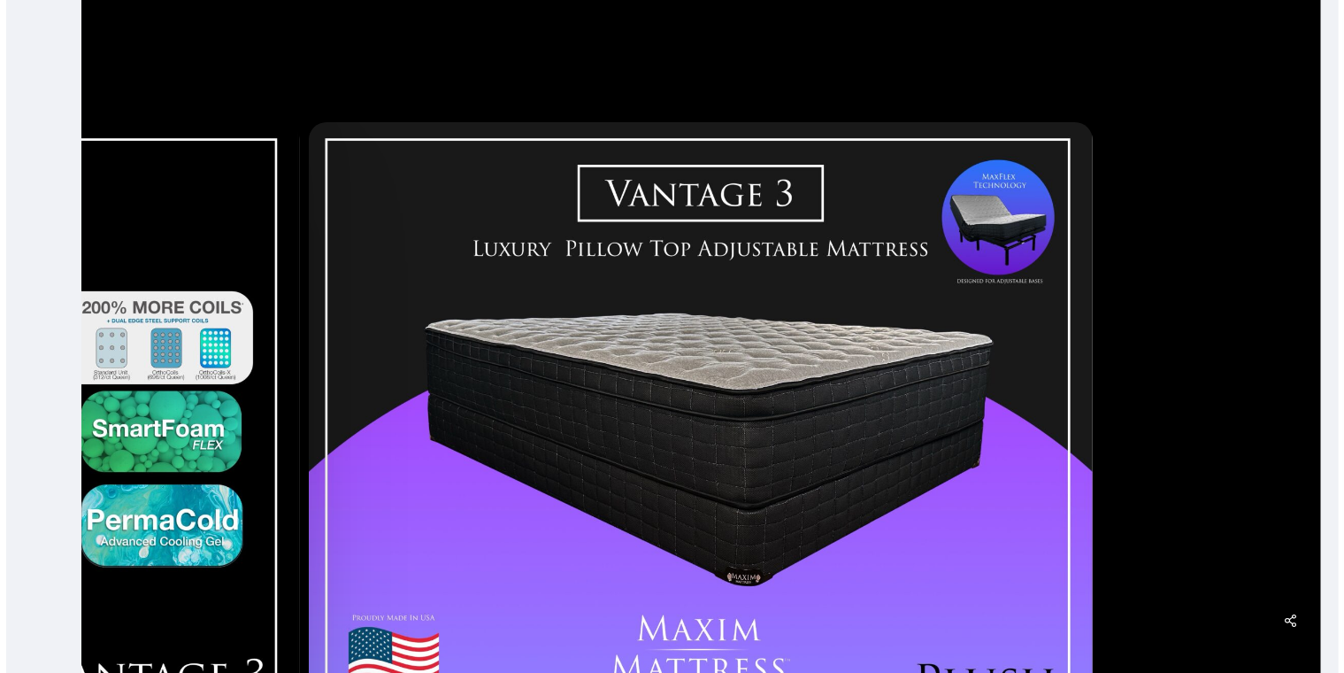
scroll to position [289, 0]
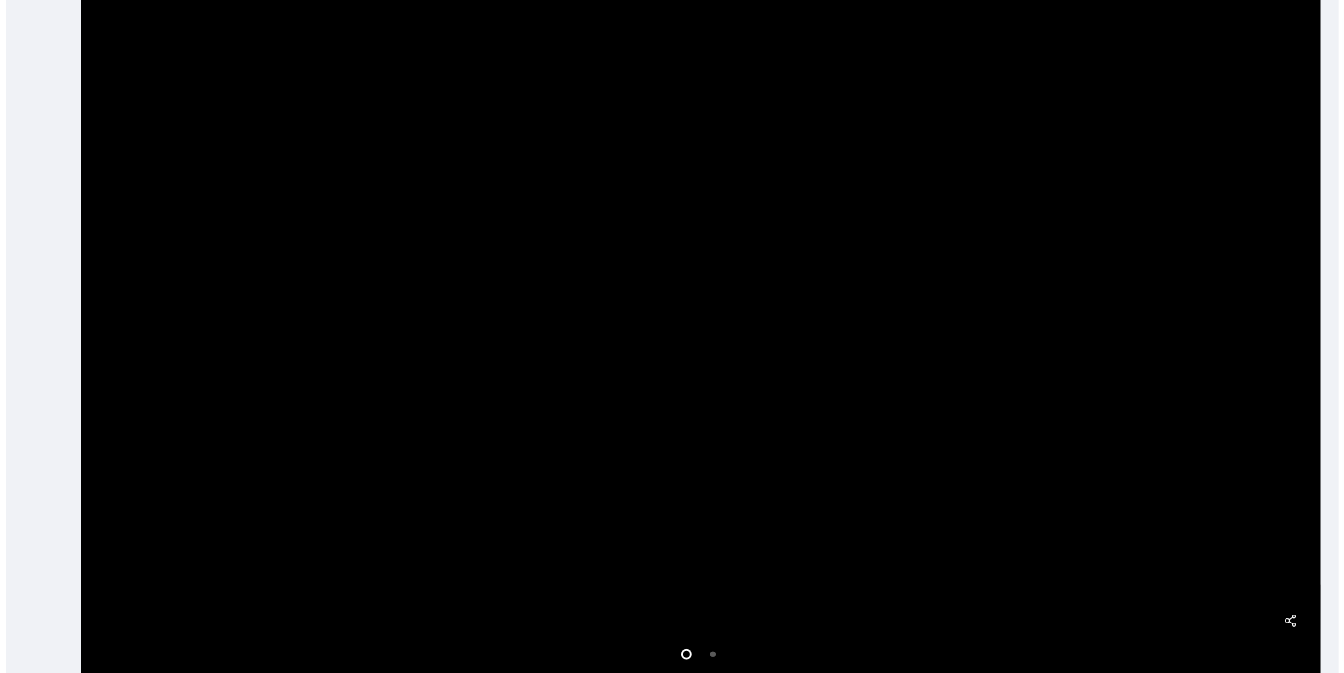
scroll to position [554, 0]
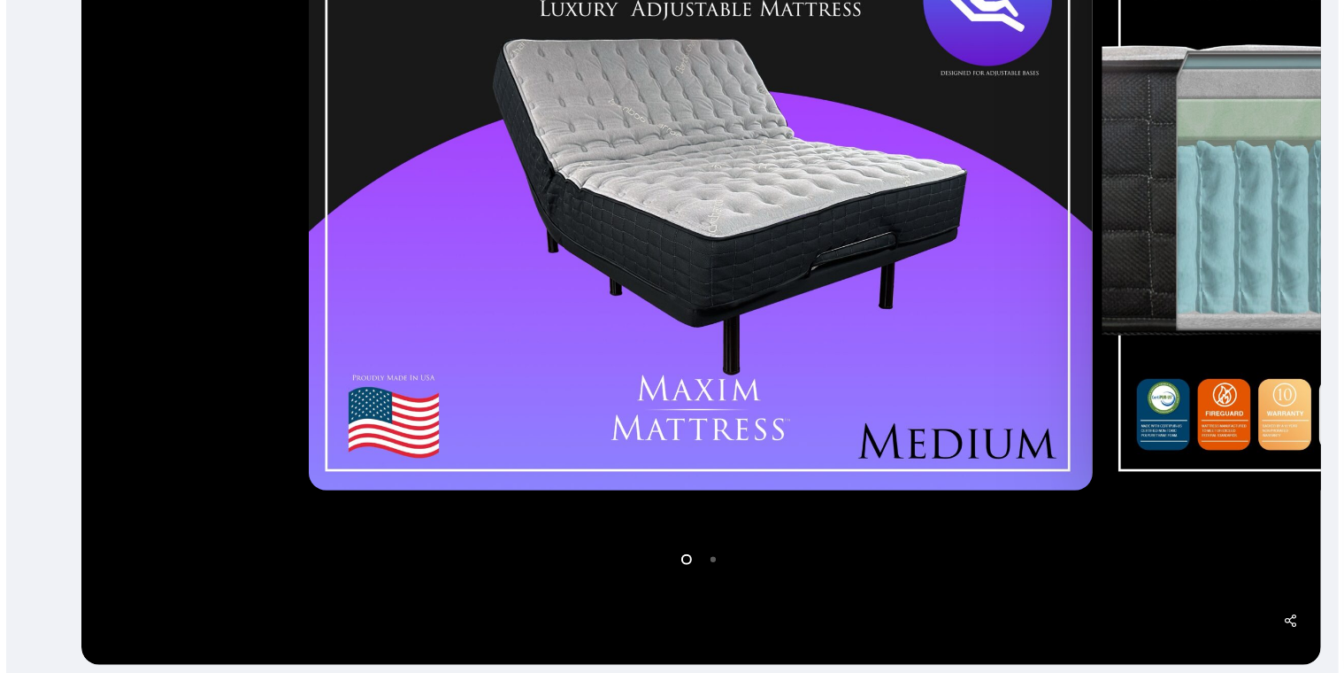
click at [716, 557] on li "Page dot 2" at bounding box center [714, 558] width 27 height 27
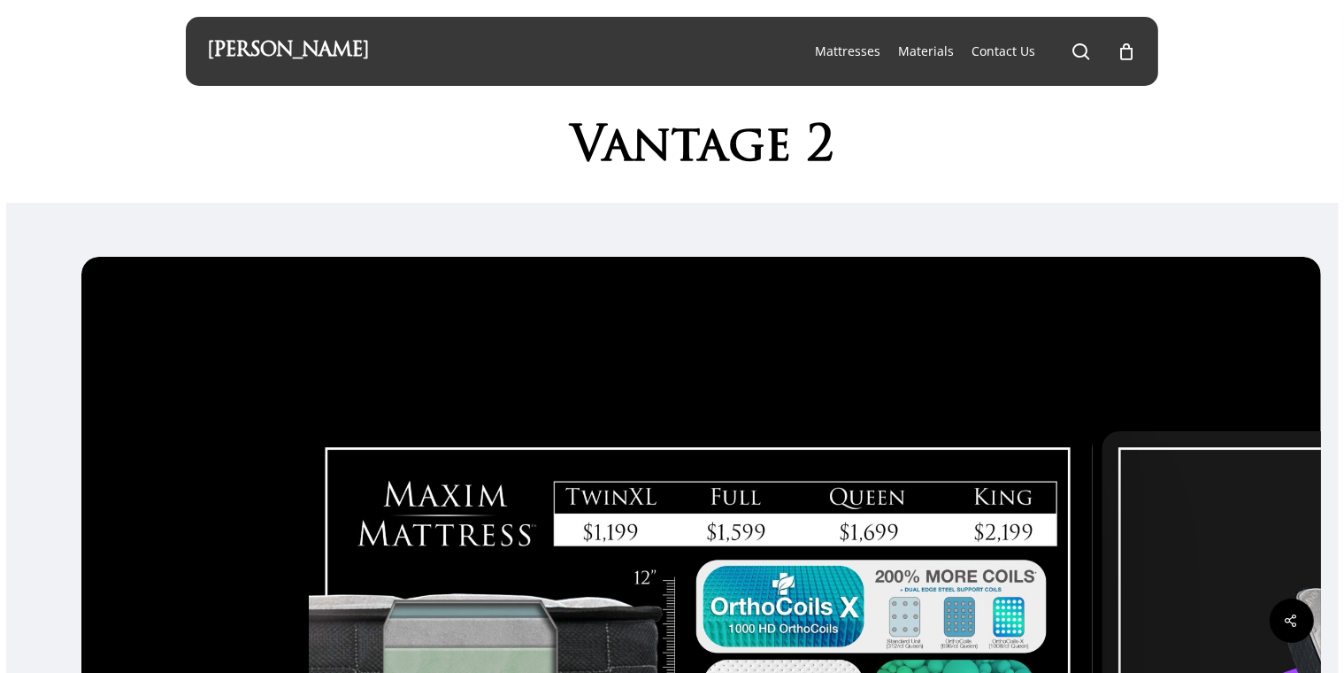
scroll to position [0, 0]
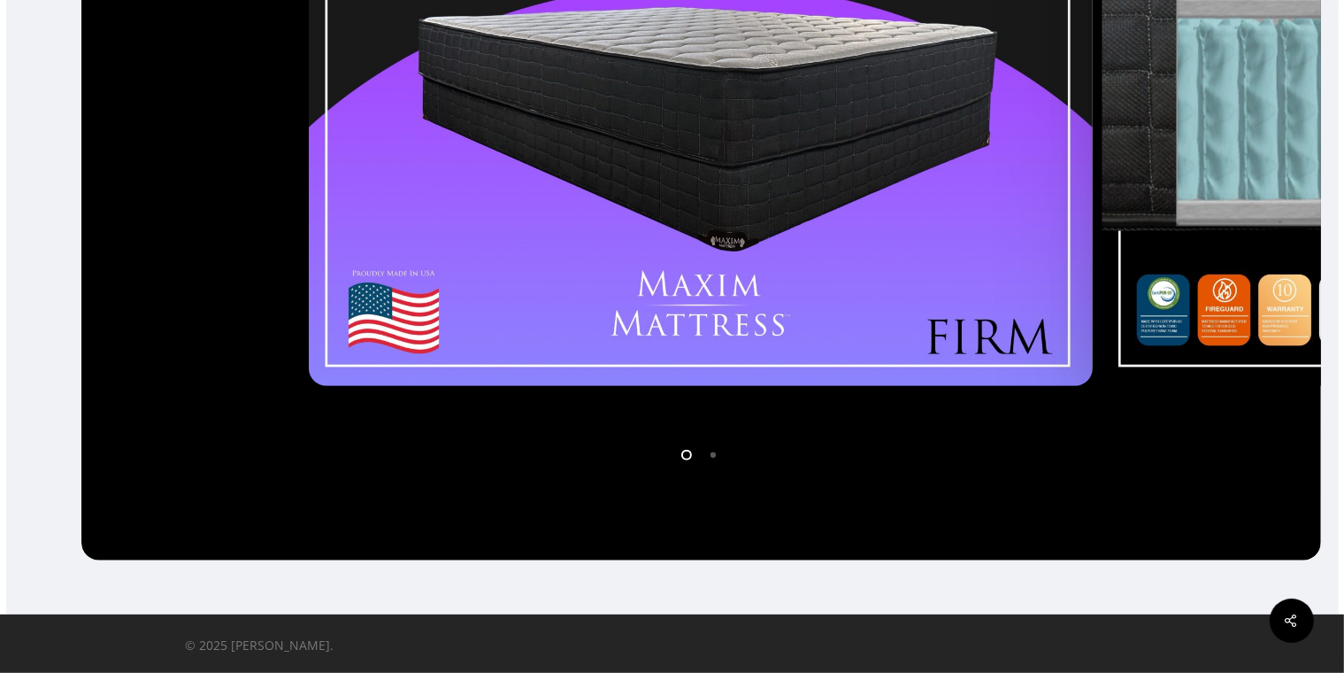
scroll to position [661, 0]
click at [721, 446] on li "Page dot 2" at bounding box center [714, 454] width 27 height 27
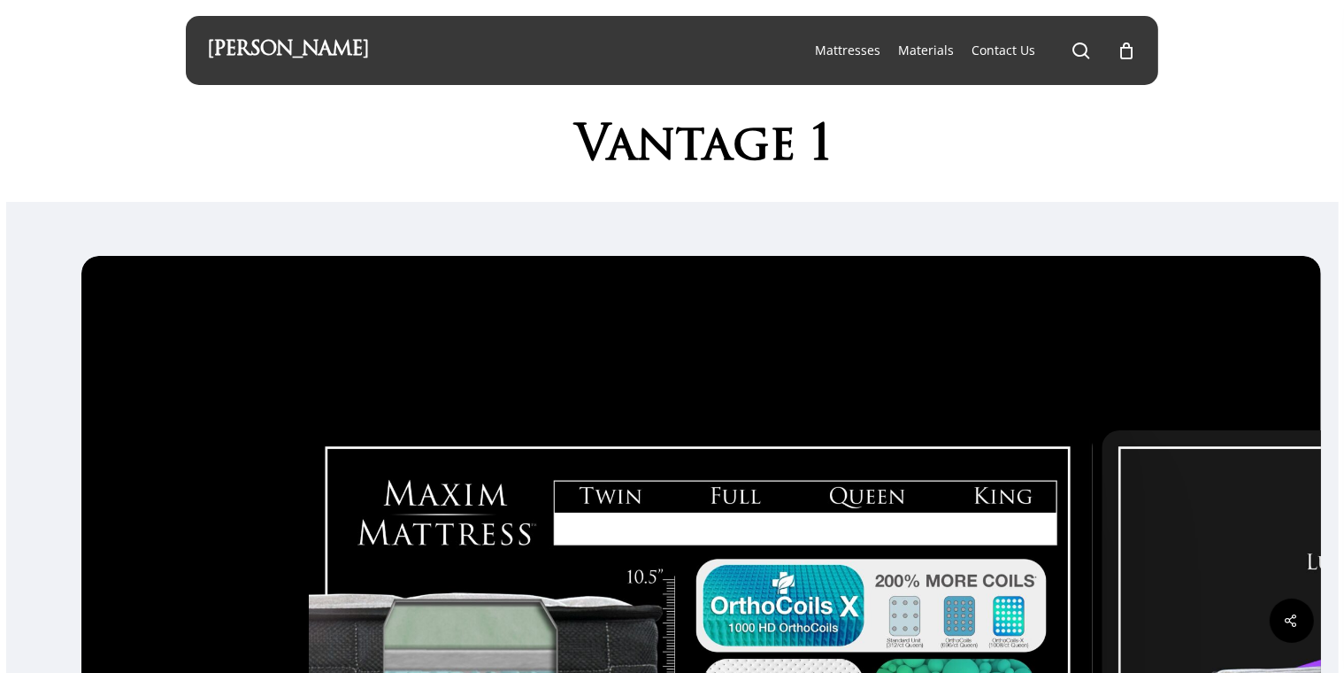
scroll to position [0, 0]
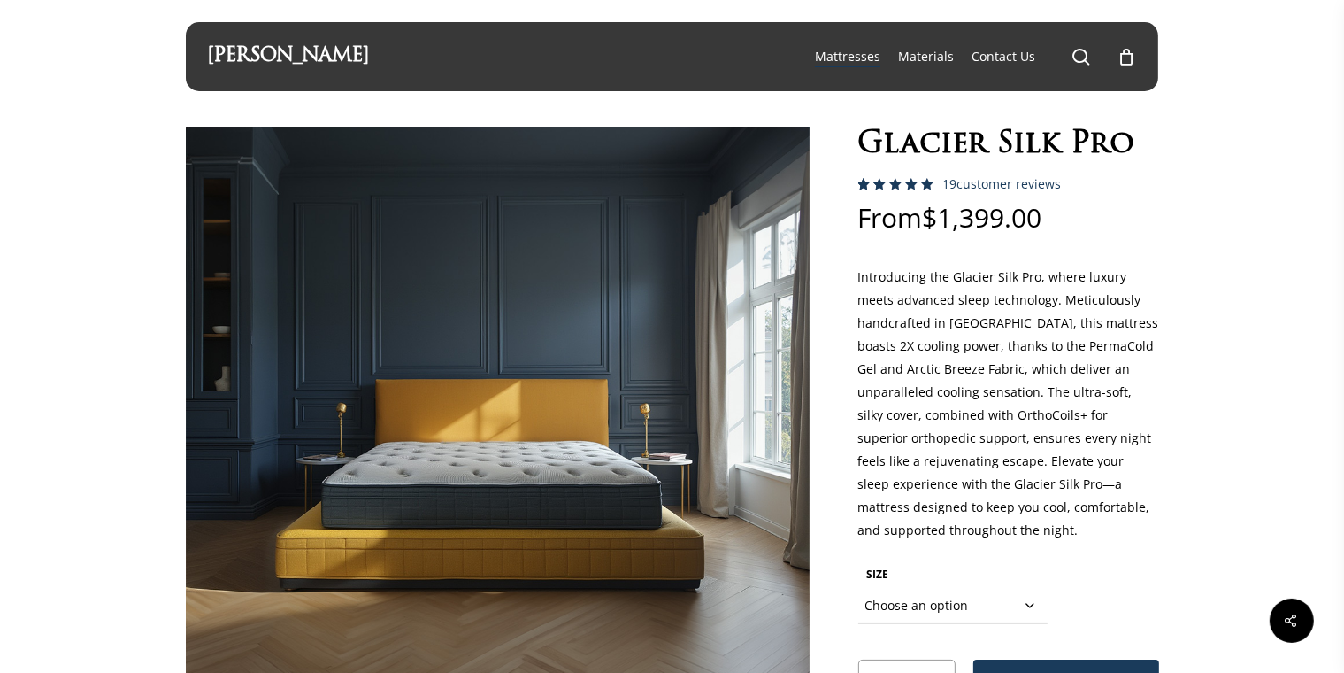
select select "CAL KING"
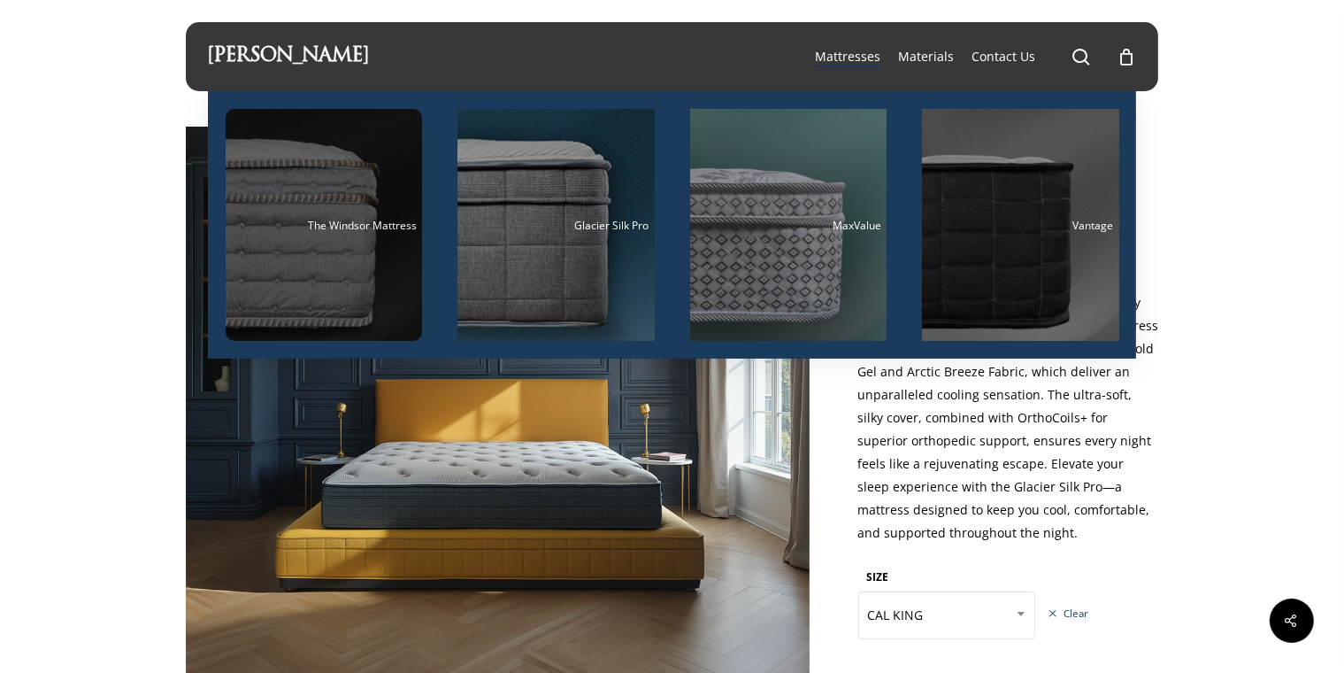
click at [265, 250] on div "Main Menu" at bounding box center [324, 225] width 197 height 232
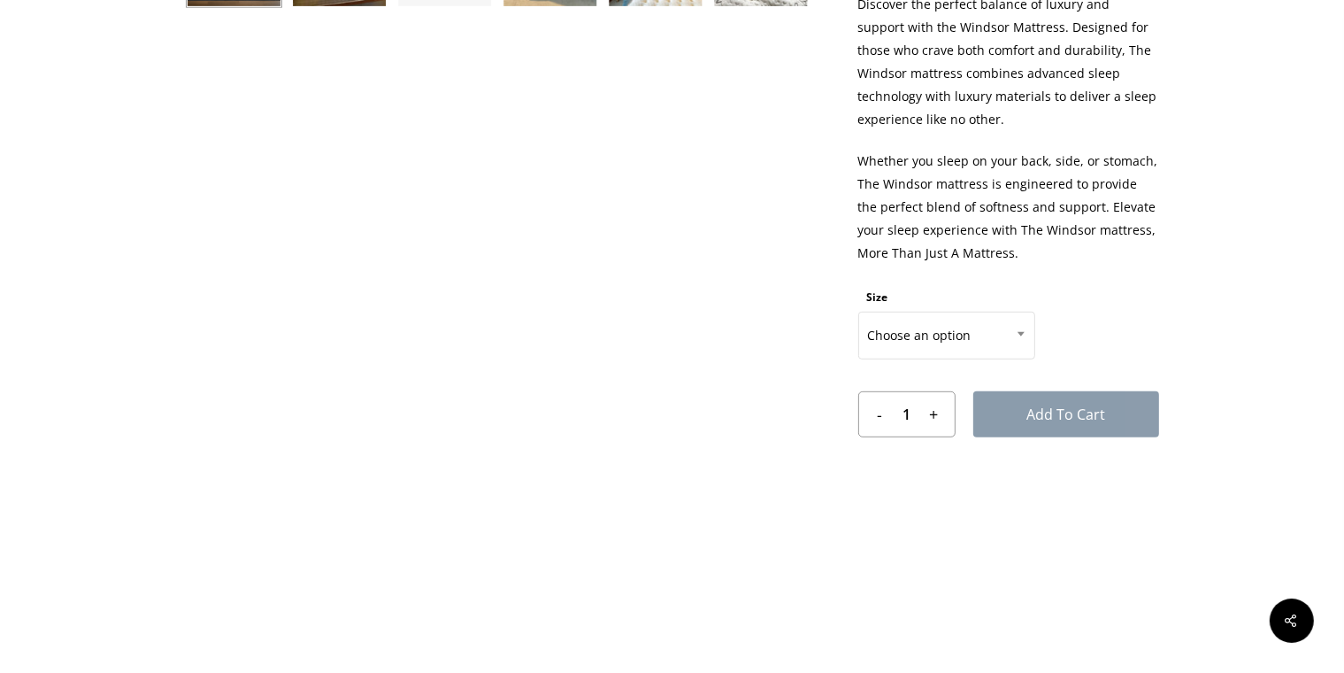
scroll to position [850, 0]
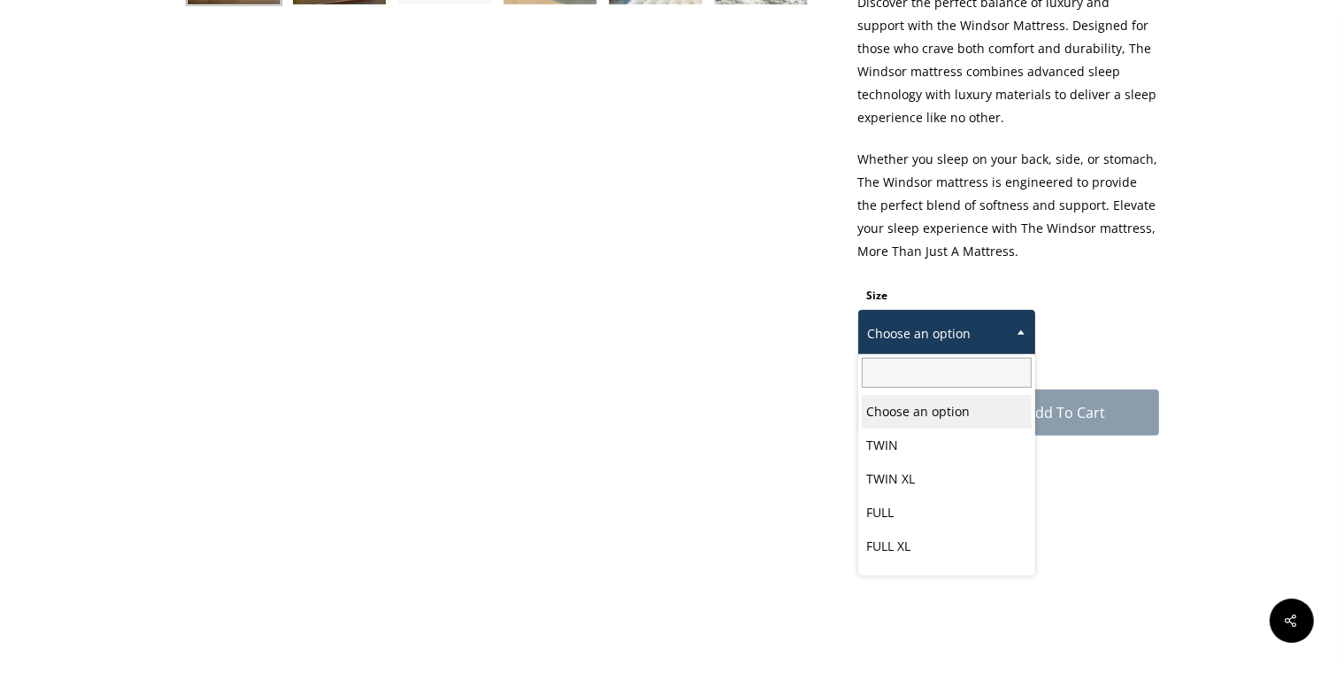
click at [906, 325] on span "Choose an option" at bounding box center [946, 333] width 175 height 37
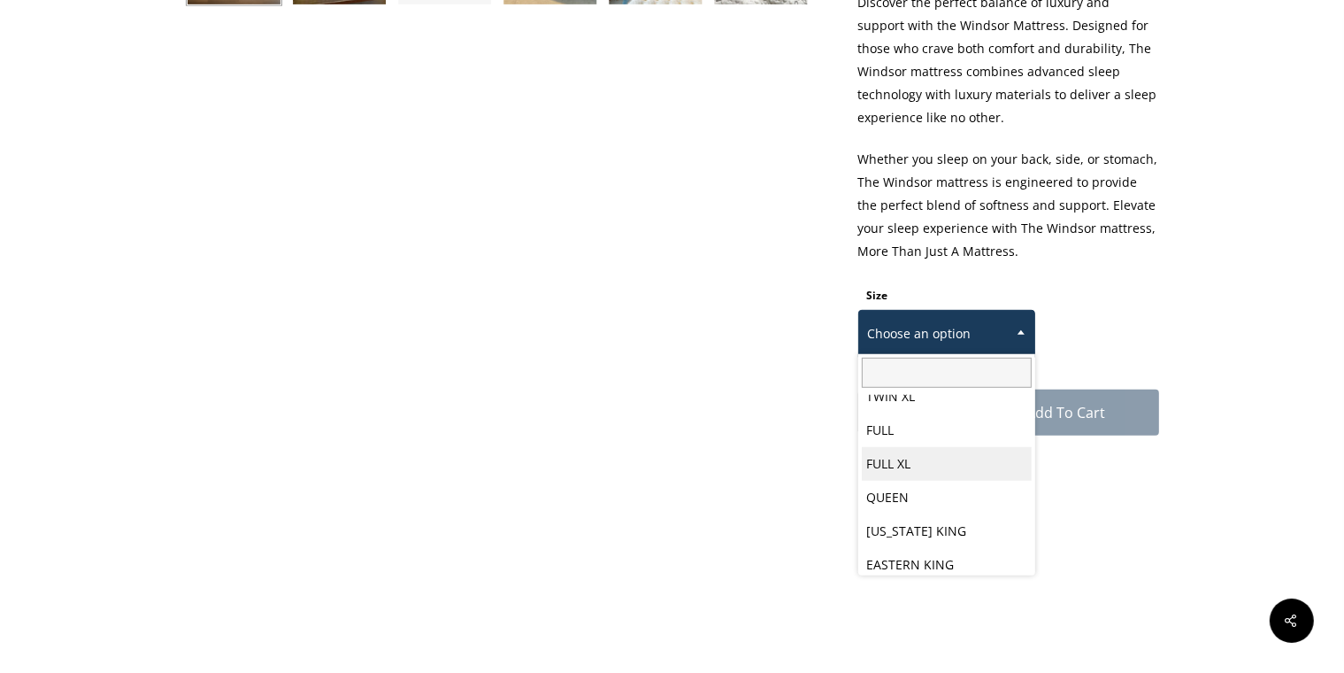
scroll to position [92, 0]
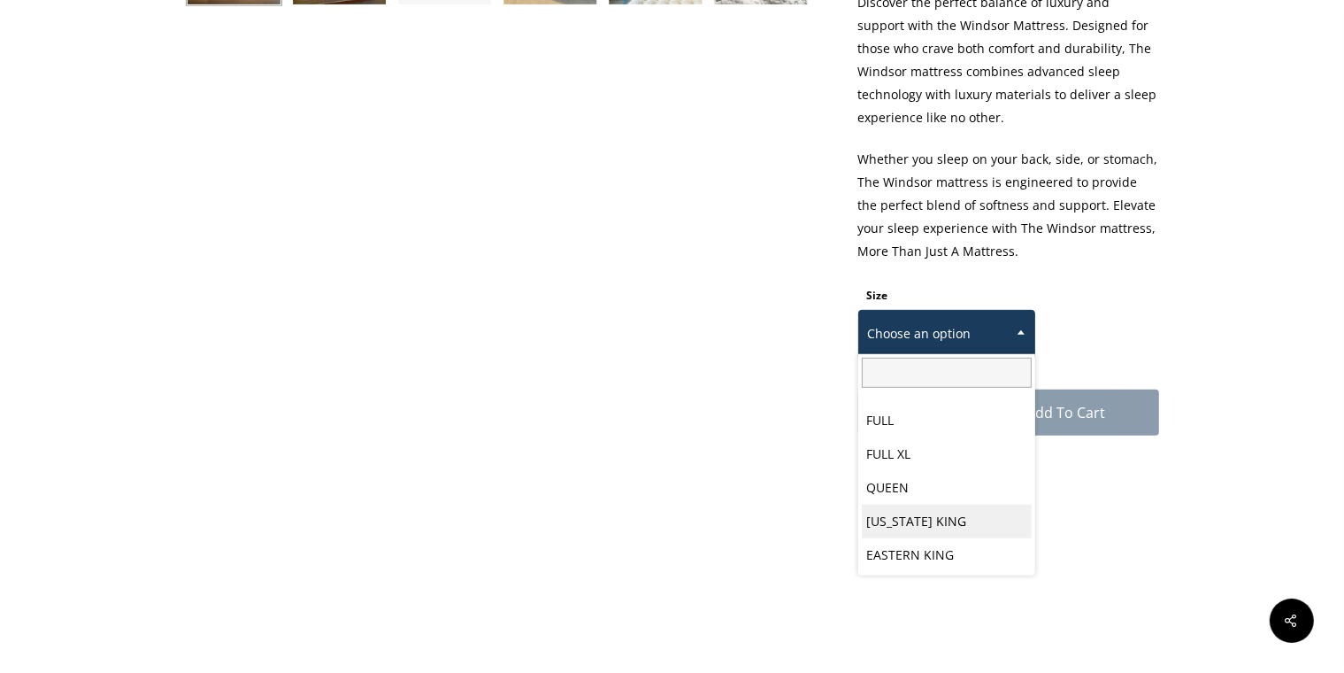
select select "CALIFORNIA KING"
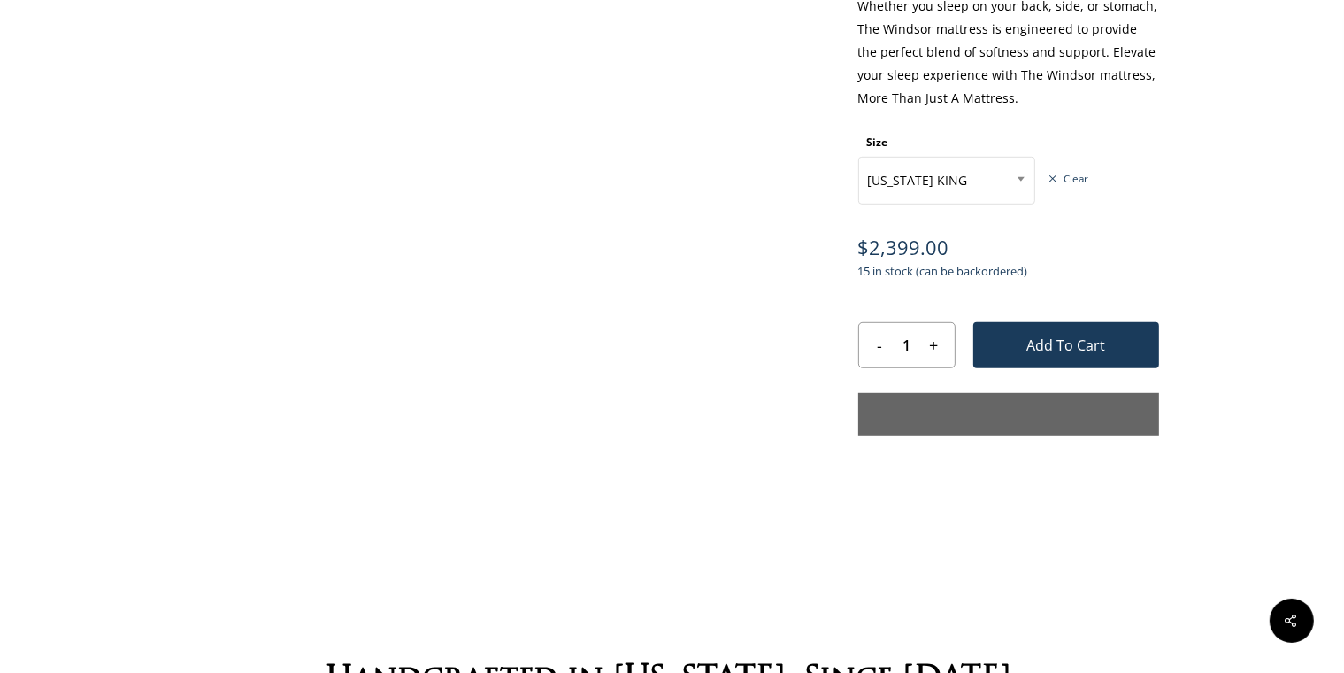
scroll to position [1133, 0]
